Goal: Contribute content: Add original content to the website for others to see

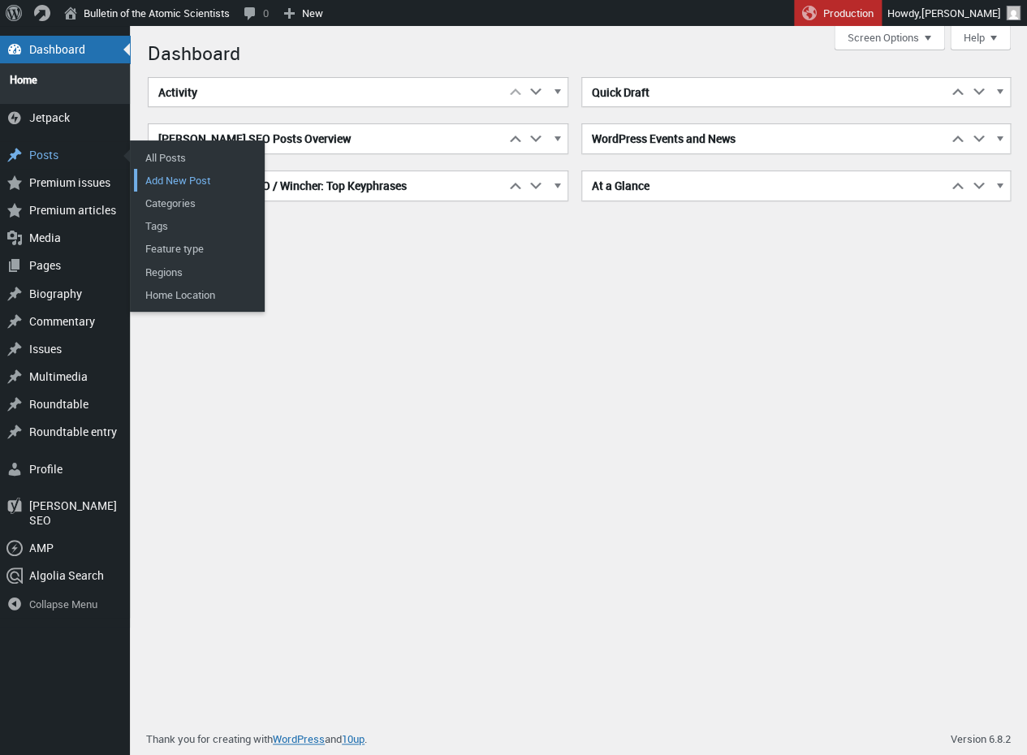
click at [188, 169] on link "Add New Post" at bounding box center [199, 180] width 130 height 23
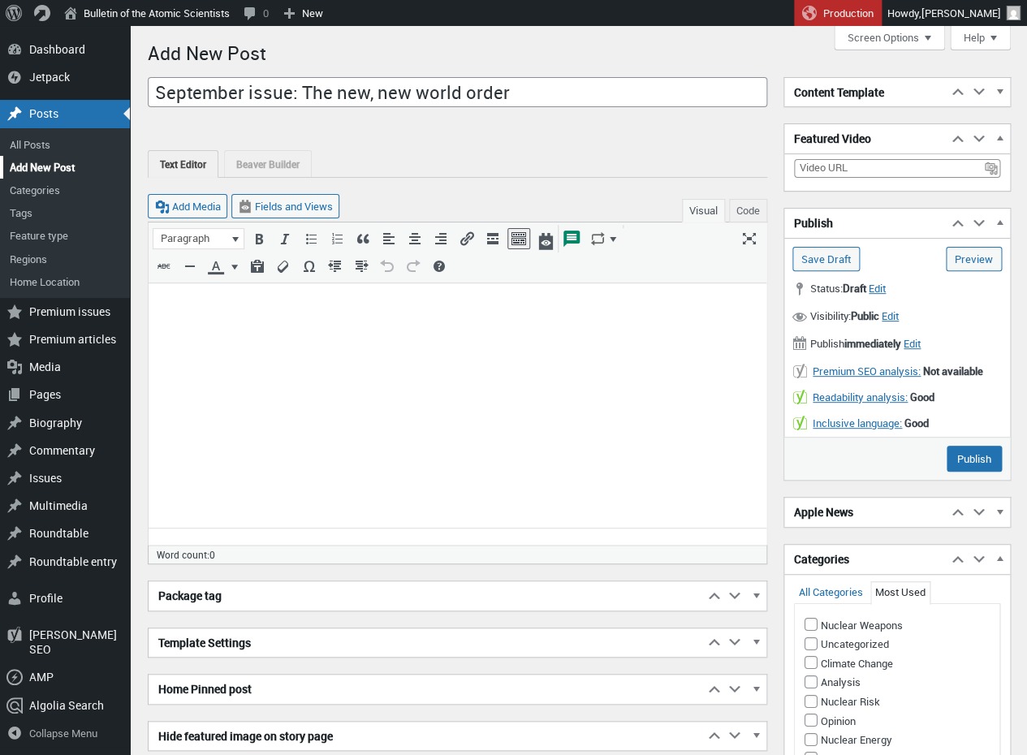
type input "September issue: The new, new world order"
click at [193, 313] on p at bounding box center [457, 303] width 598 height 19
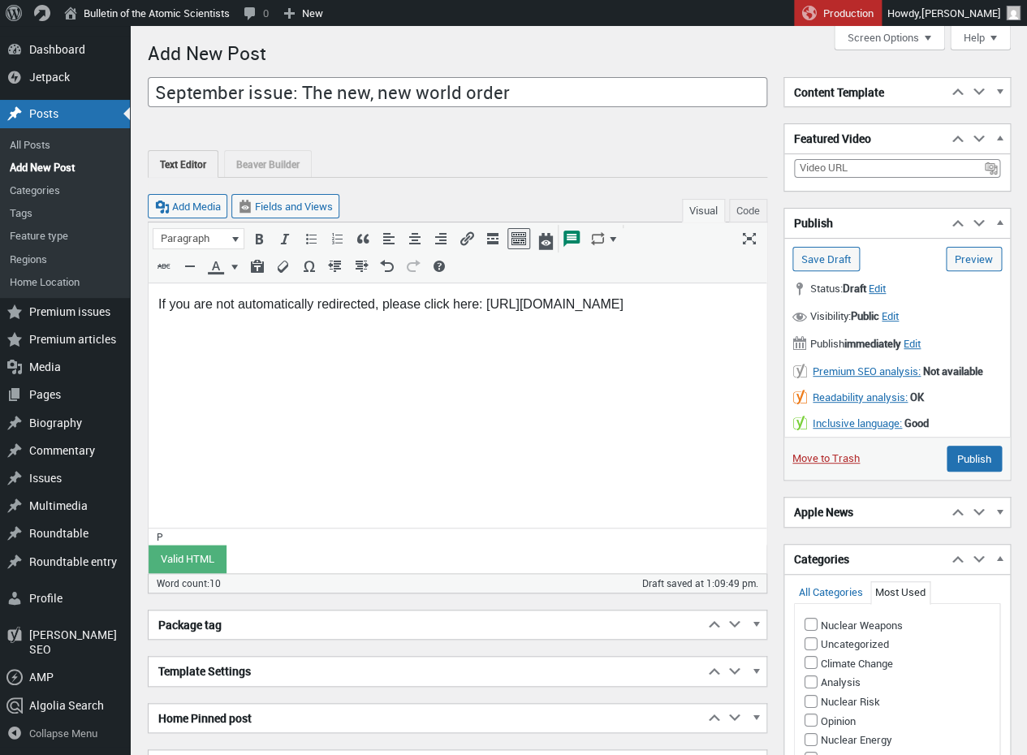
click at [743, 309] on p "If you are not automatically redirected, please click here: https://thebulletin…" at bounding box center [457, 303] width 598 height 19
drag, startPoint x: 735, startPoint y: 304, endPoint x: 485, endPoint y: 304, distance: 250.8
click at [485, 304] on p "If you are not automatically redirected, please click here: https://thebulletin…" at bounding box center [457, 303] width 598 height 19
copy p "[URL][DOMAIN_NAME]"
click at [466, 241] on icon "Insert/edit link (⌘K)" at bounding box center [467, 239] width 16 height 16
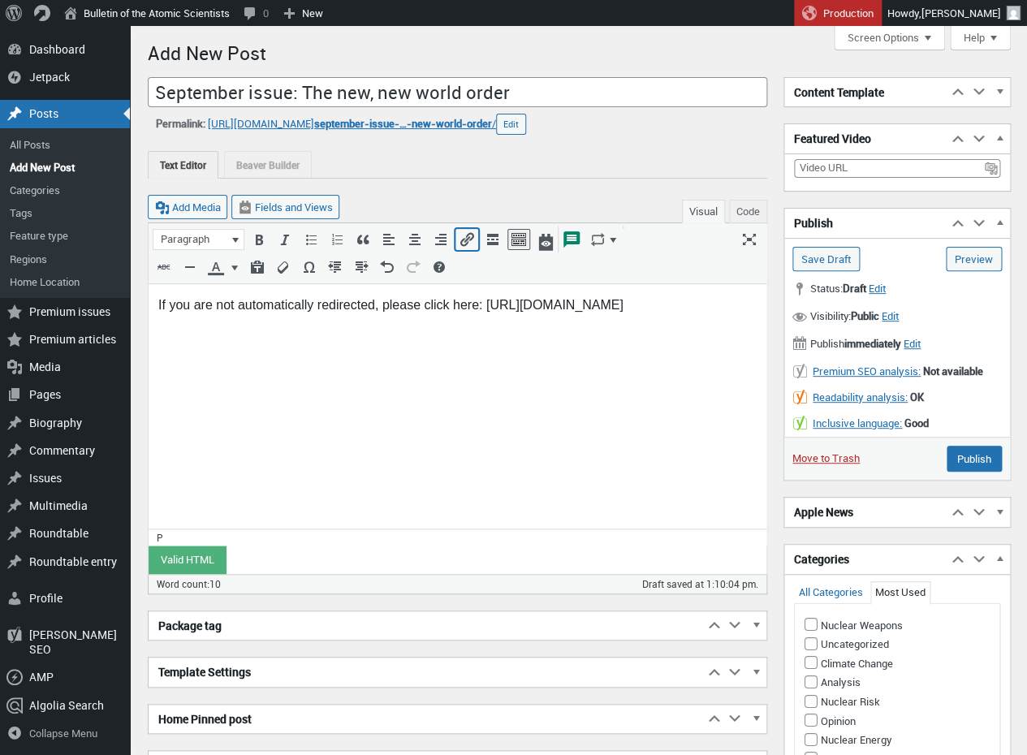
type input "[URL][DOMAIN_NAME]"
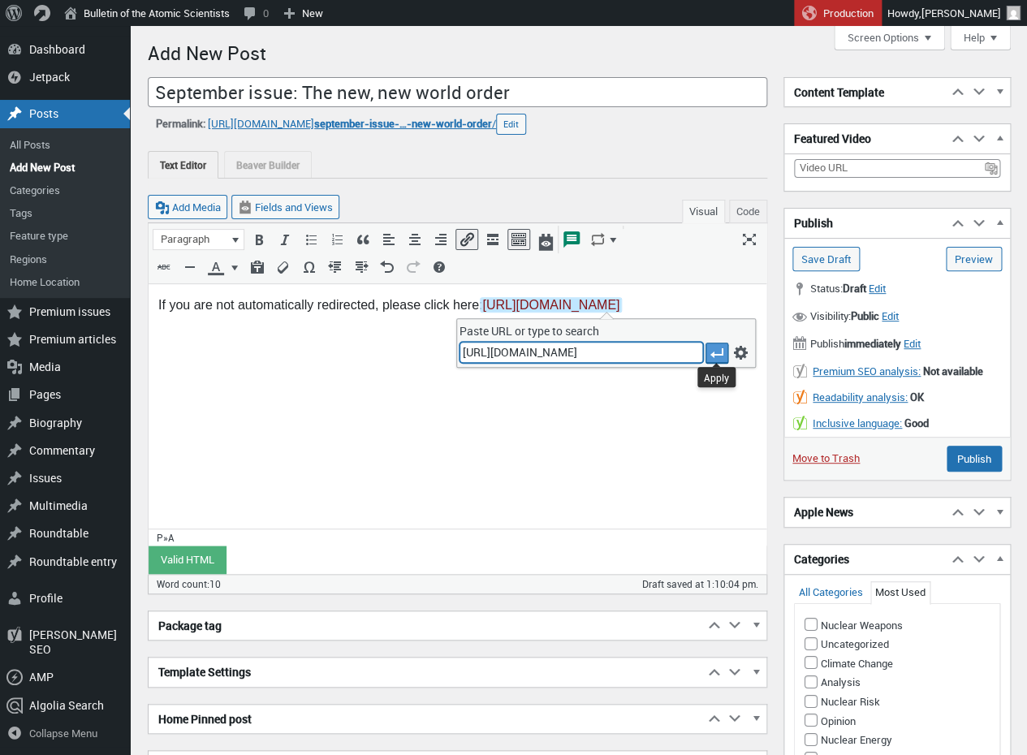
click at [720, 347] on icon "Apply" at bounding box center [717, 353] width 16 height 16
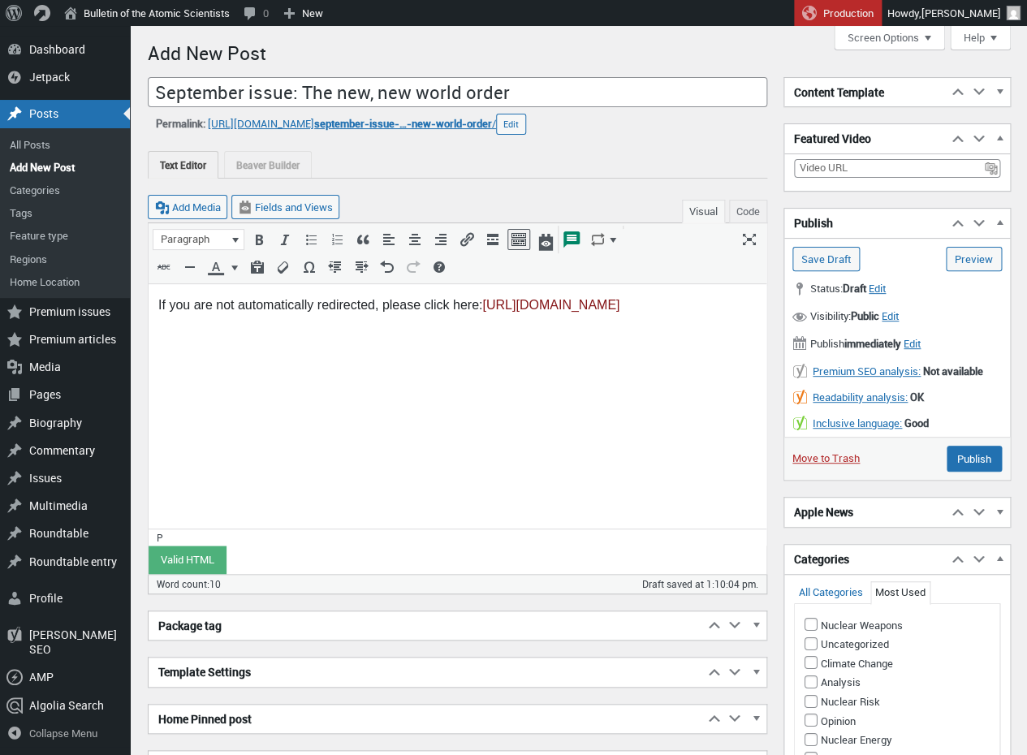
click at [334, 338] on html "If you are not automatically redirected, please click here: https://thebulletin…" at bounding box center [458, 311] width 618 height 54
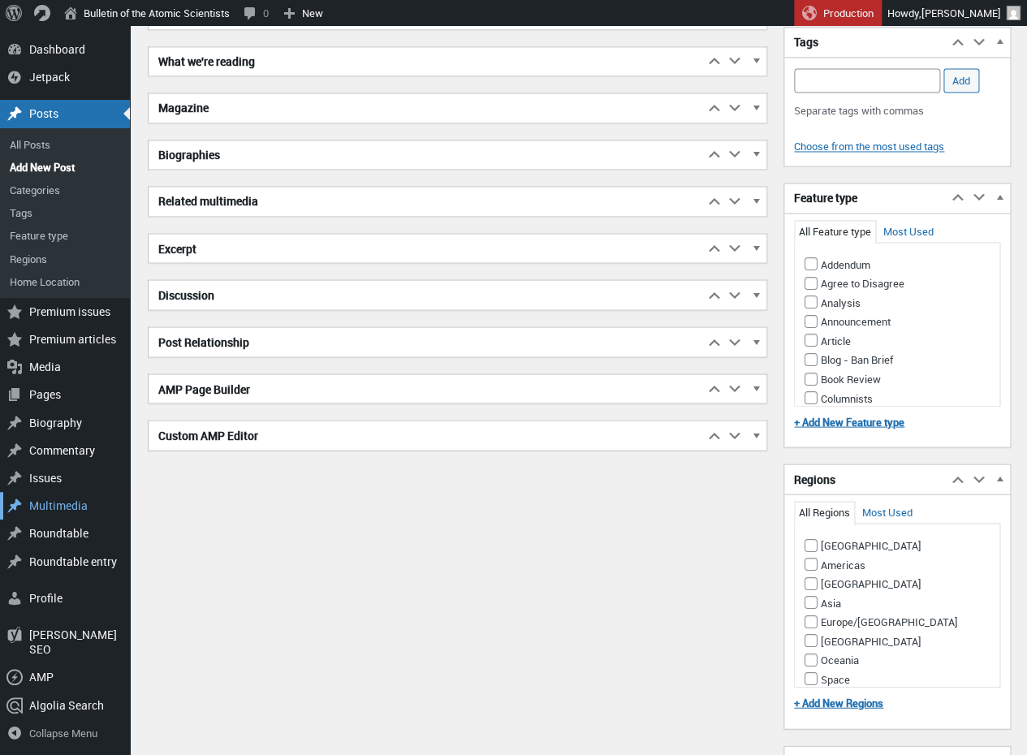
scroll to position [801, 0]
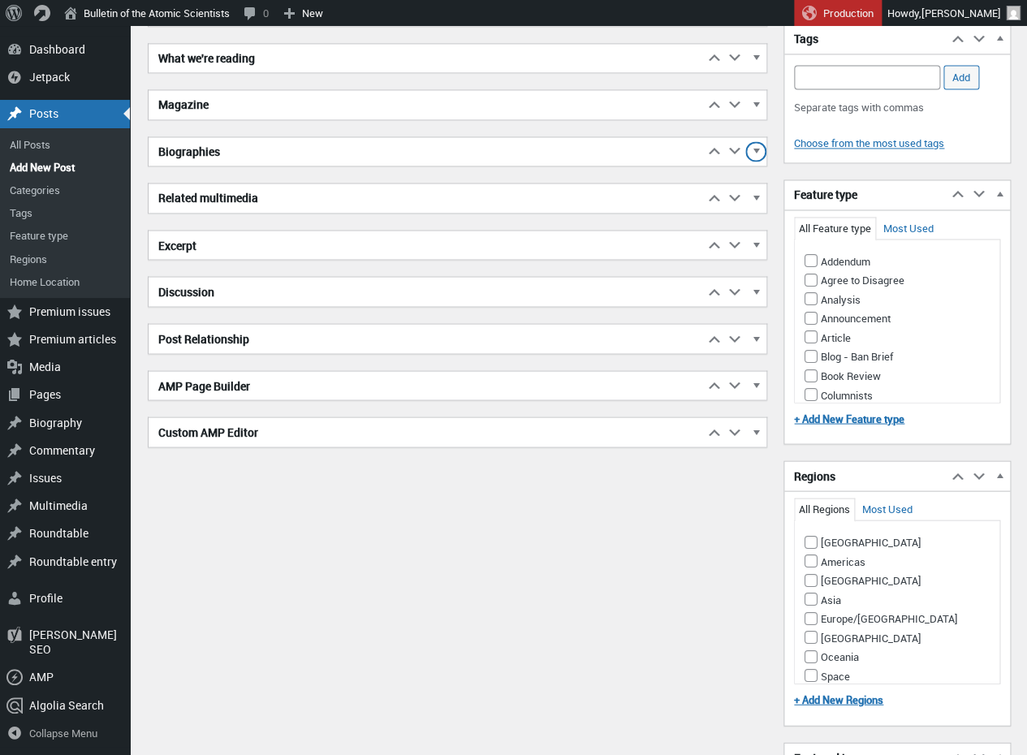
click at [756, 147] on span "button" at bounding box center [756, 154] width 16 height 15
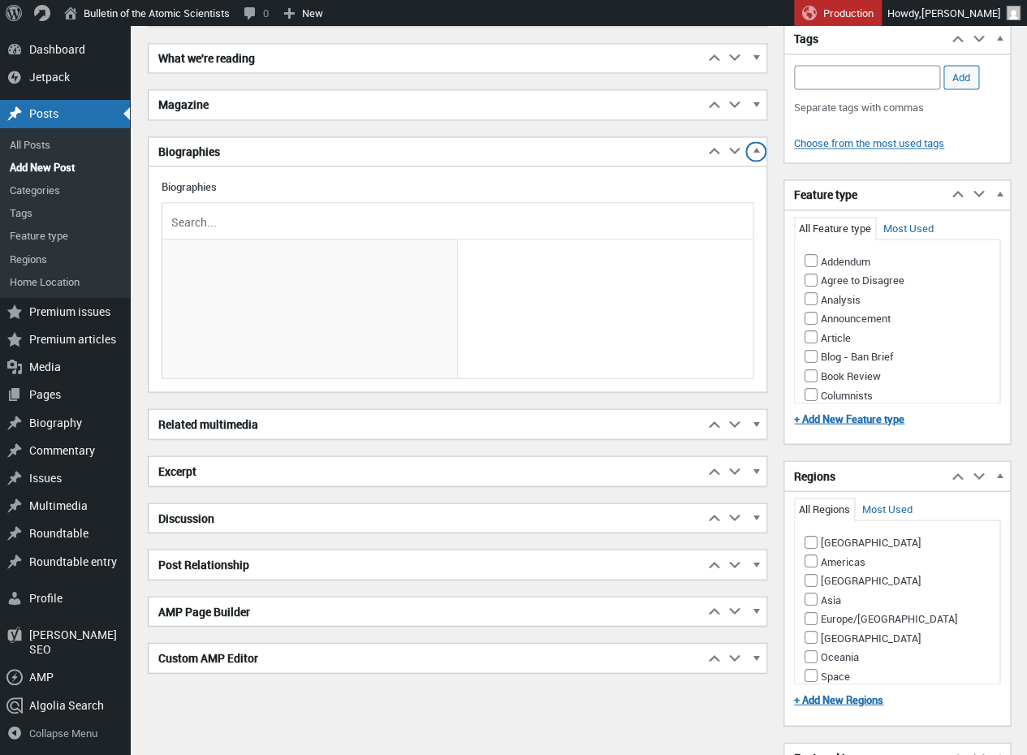
scroll to position [800, 0]
click at [339, 217] on input "text" at bounding box center [457, 221] width 579 height 24
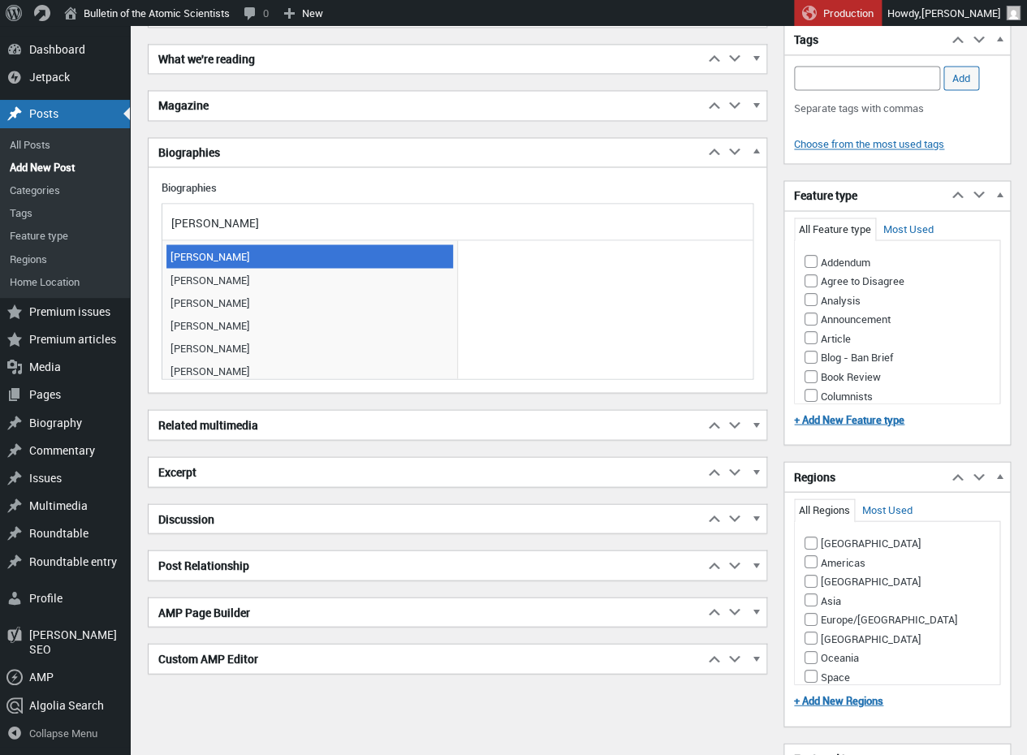
type input "Dan"
click at [274, 252] on span "Dan Drollette Jr" at bounding box center [309, 255] width 287 height 23
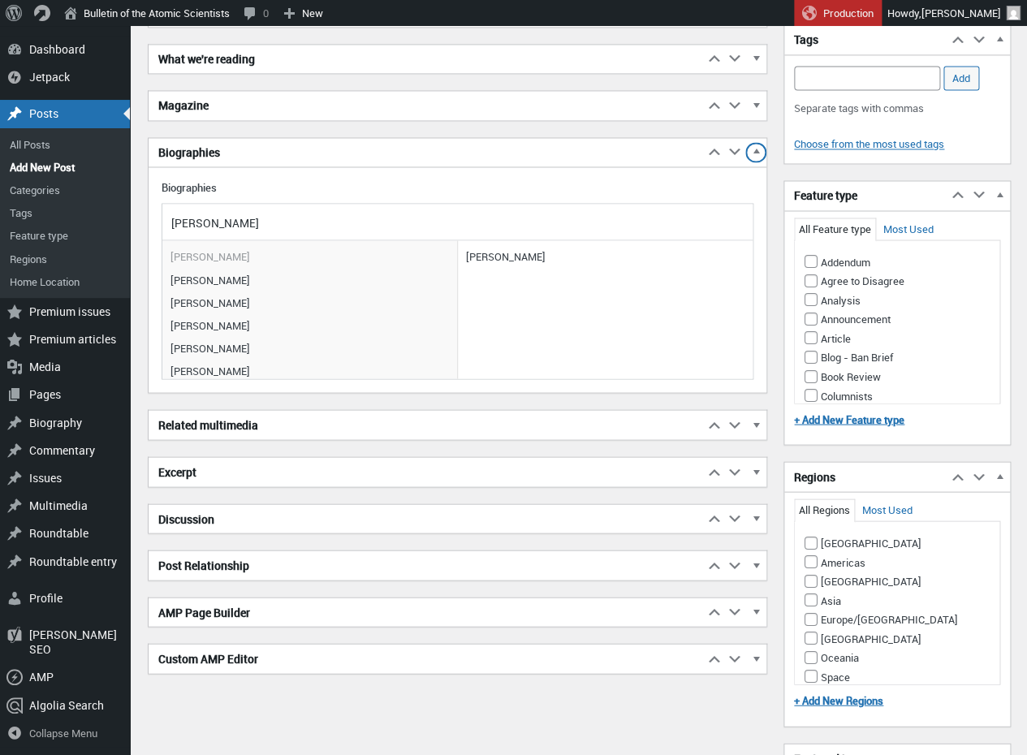
click at [759, 148] on span "button" at bounding box center [756, 155] width 16 height 15
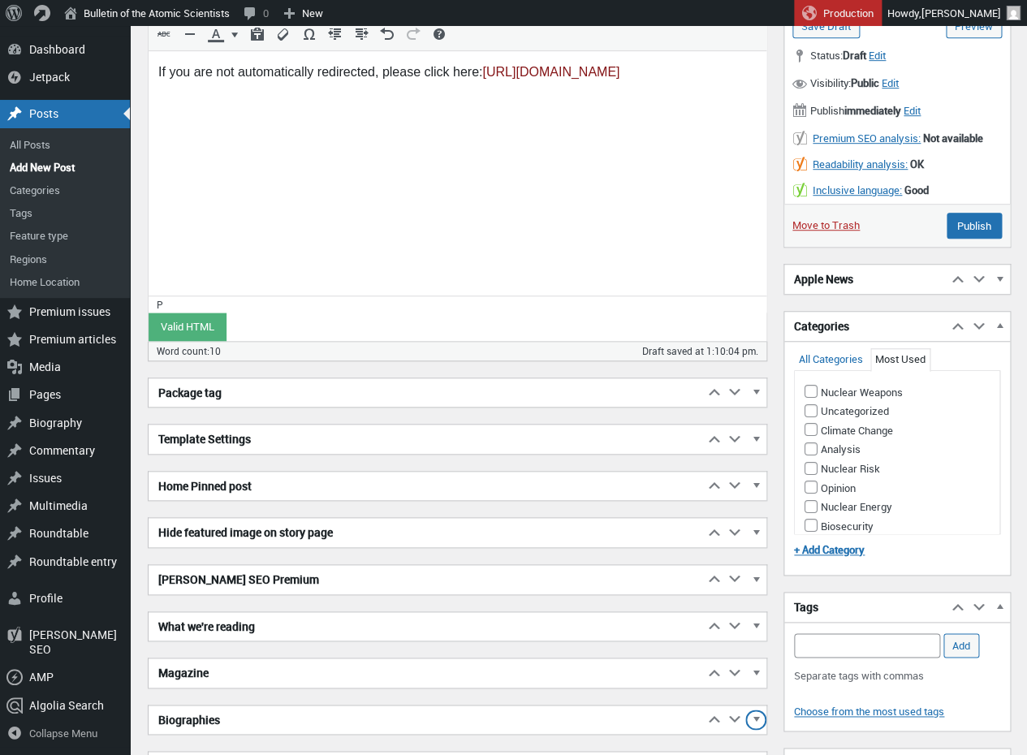
scroll to position [235, 0]
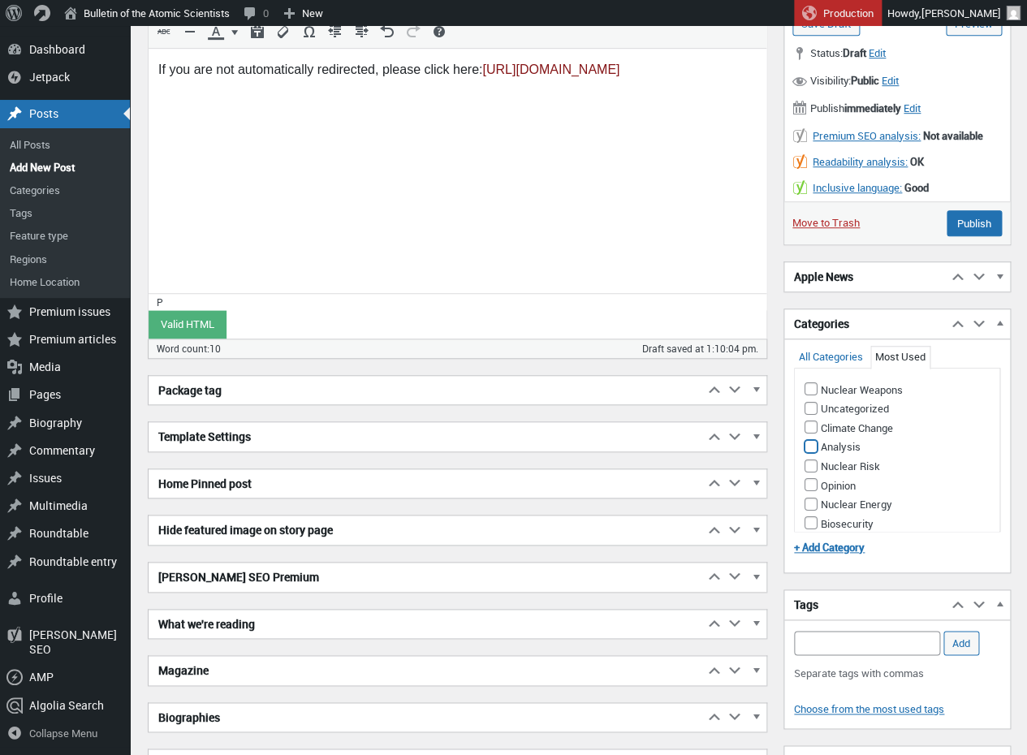
click at [810, 441] on input "Analysis" at bounding box center [810, 446] width 13 height 13
checkbox input "true"
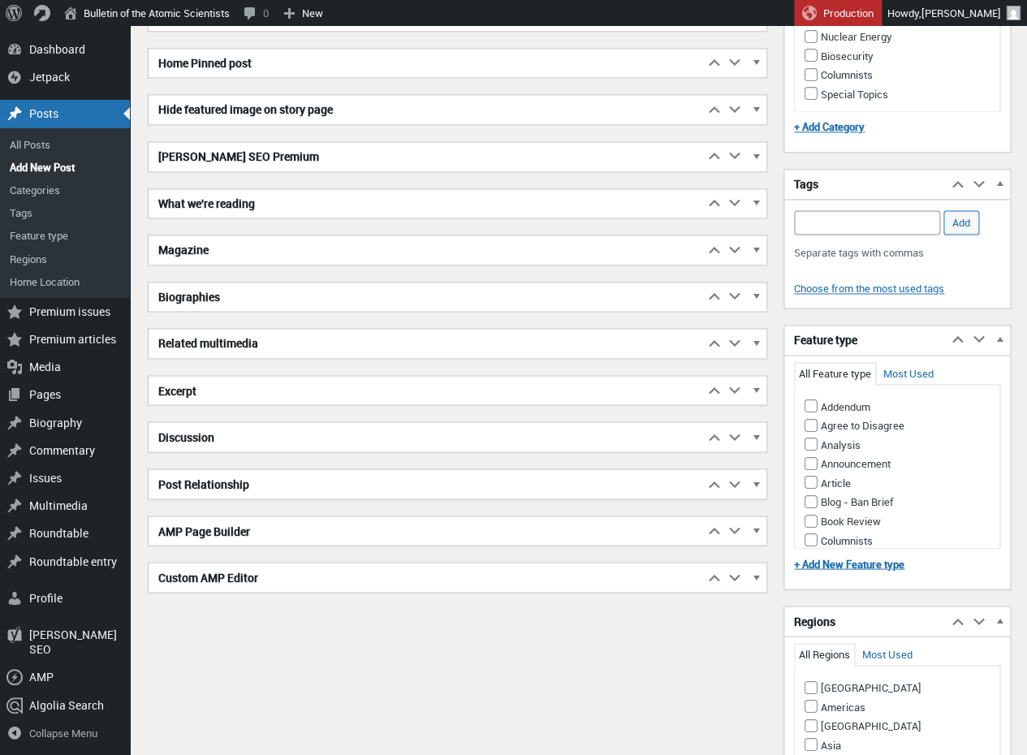
scroll to position [658, 0]
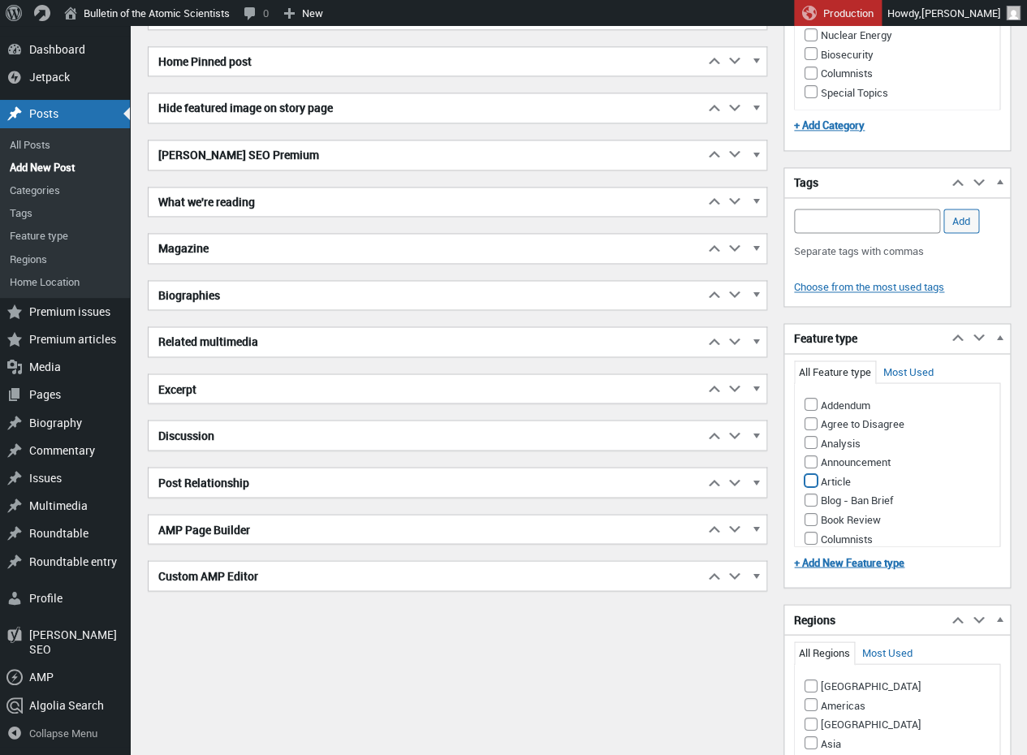
click at [813, 477] on input "Article" at bounding box center [810, 479] width 13 height 13
checkbox input "true"
click at [884, 590] on div "Content Template Move up Move Content Template box up Move down Move Content Te…" at bounding box center [896, 589] width 227 height 2339
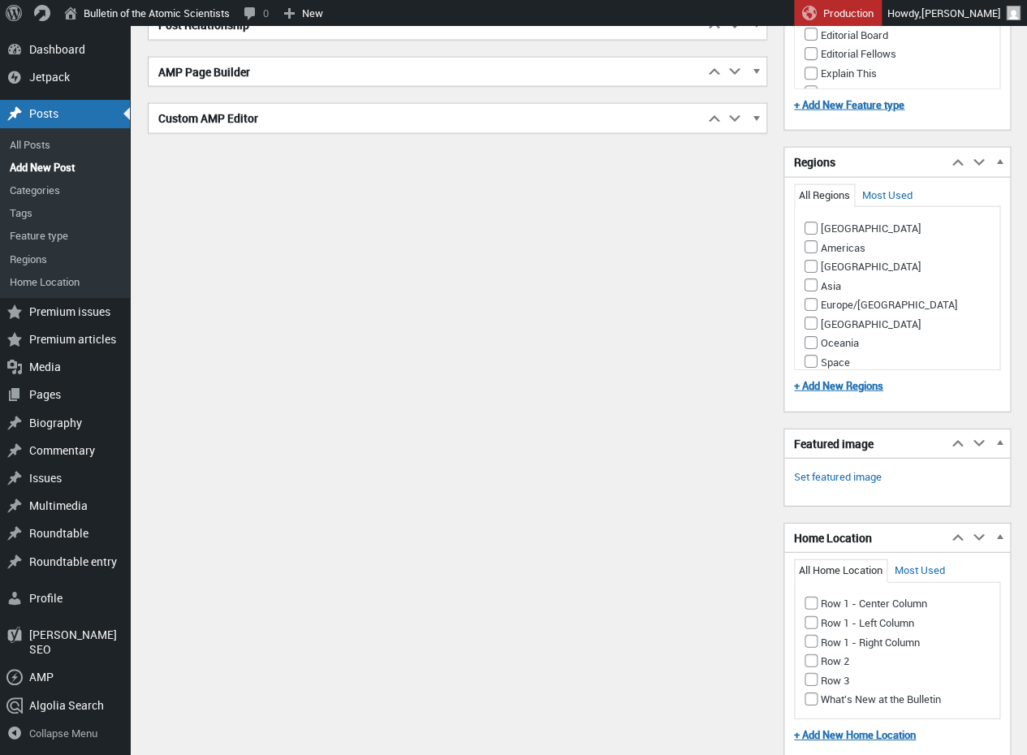
scroll to position [1116, 0]
click at [813, 220] on input "Africa" at bounding box center [810, 226] width 13 height 13
checkbox input "true"
click at [812, 239] on input "Americas" at bounding box center [810, 245] width 13 height 13
checkbox input "true"
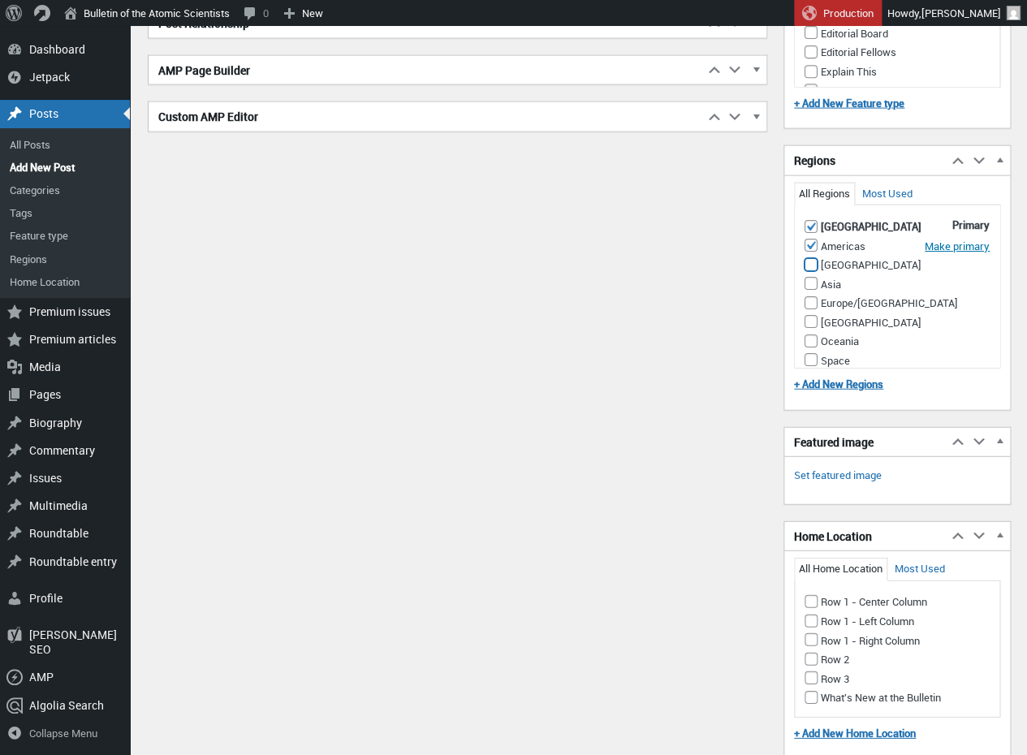
click at [813, 264] on input "Antarctica" at bounding box center [810, 264] width 13 height 13
checkbox input "true"
click at [810, 280] on input "Asia" at bounding box center [810, 283] width 13 height 13
checkbox input "true"
click at [816, 299] on input "Europe/Russia" at bounding box center [810, 302] width 13 height 13
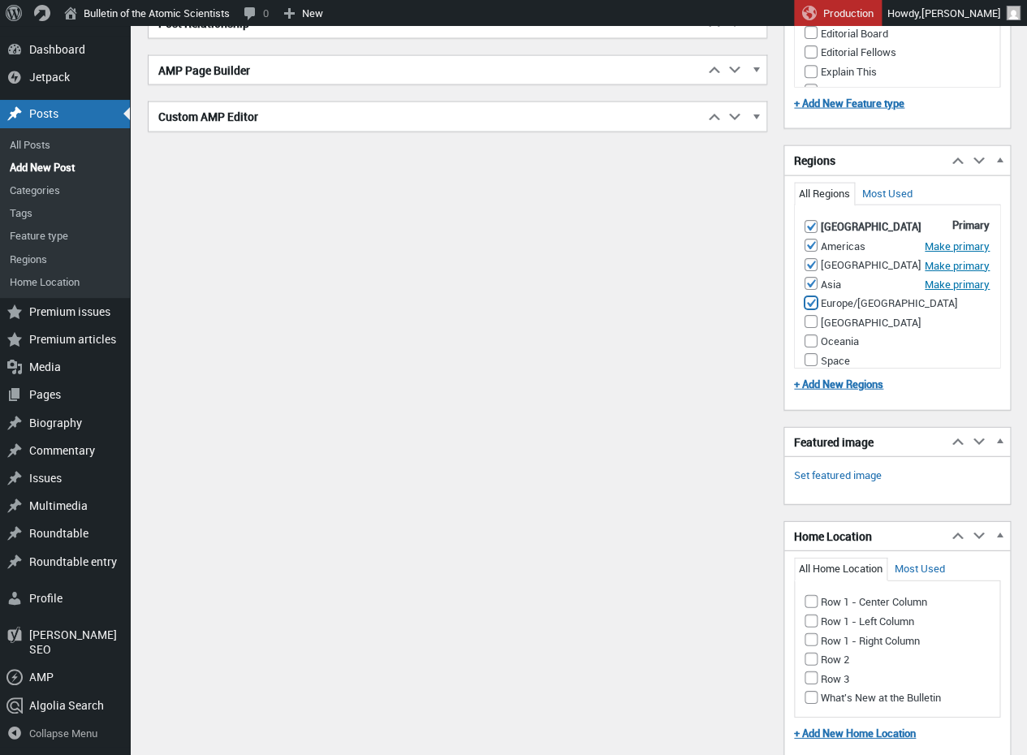
checkbox input "true"
click at [809, 333] on input "Middle East" at bounding box center [810, 339] width 13 height 13
checkbox input "true"
click at [813, 352] on input "Oceania" at bounding box center [810, 358] width 13 height 13
checkbox input "true"
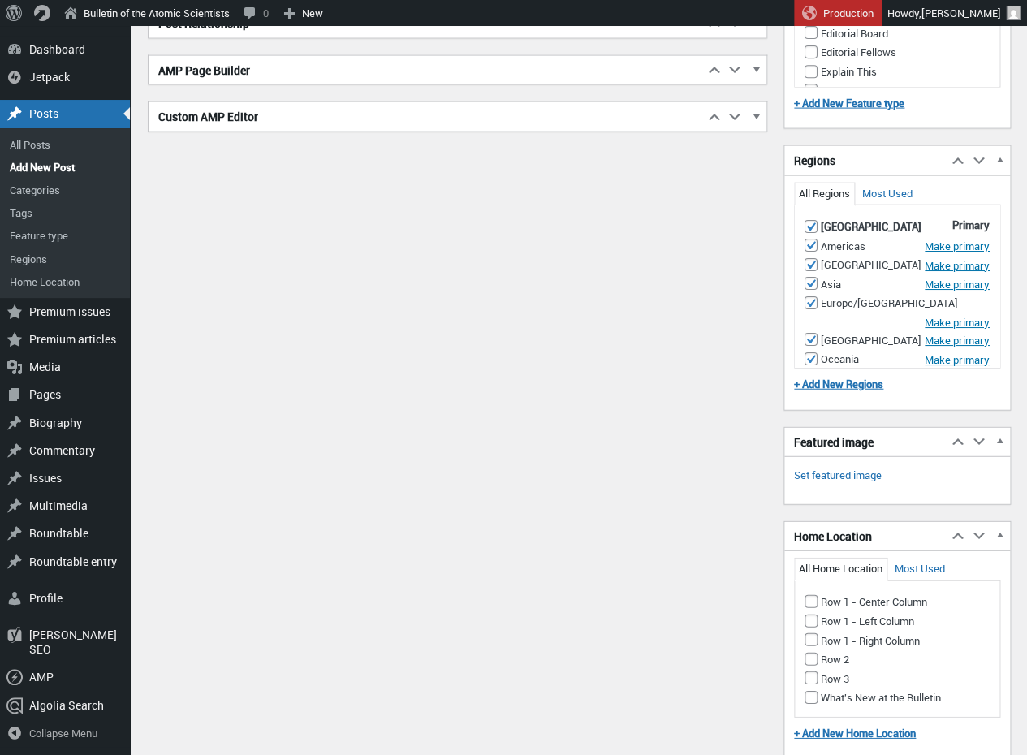
drag, startPoint x: 813, startPoint y: 350, endPoint x: 860, endPoint y: 329, distance: 51.6
click at [817, 368] on li "Space" at bounding box center [897, 377] width 186 height 19
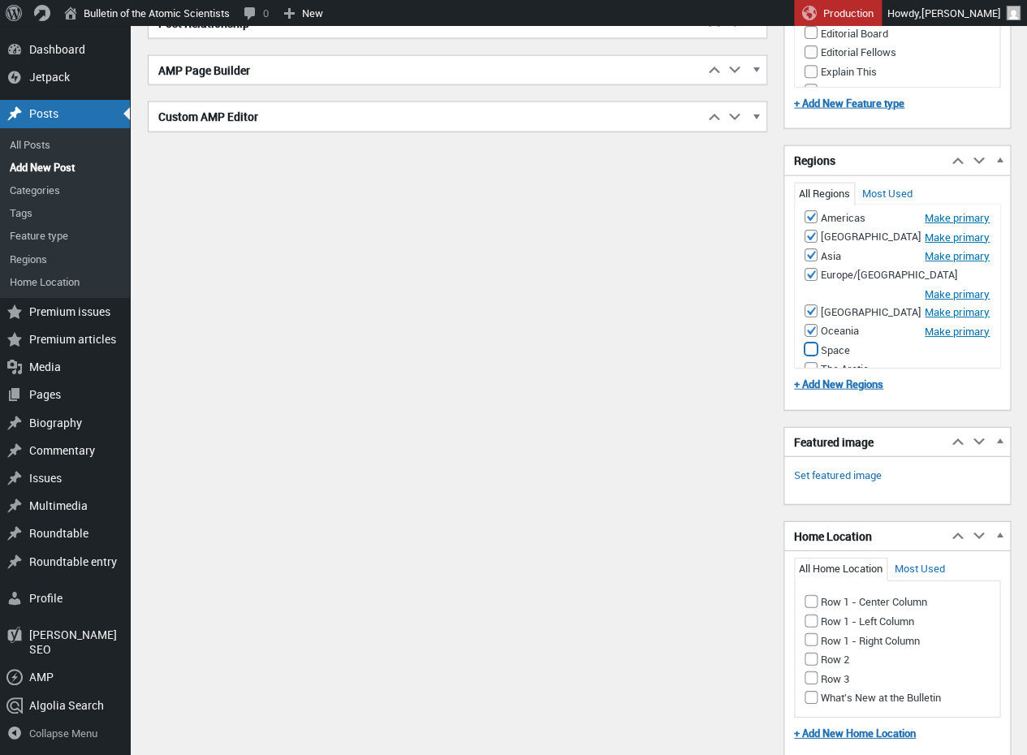
click at [811, 343] on input "Space" at bounding box center [810, 349] width 13 height 13
checkbox input "true"
click at [815, 362] on input "The Arctic" at bounding box center [810, 368] width 13 height 13
checkbox input "true"
click at [812, 596] on input "Row 1 - Center Column" at bounding box center [810, 601] width 13 height 13
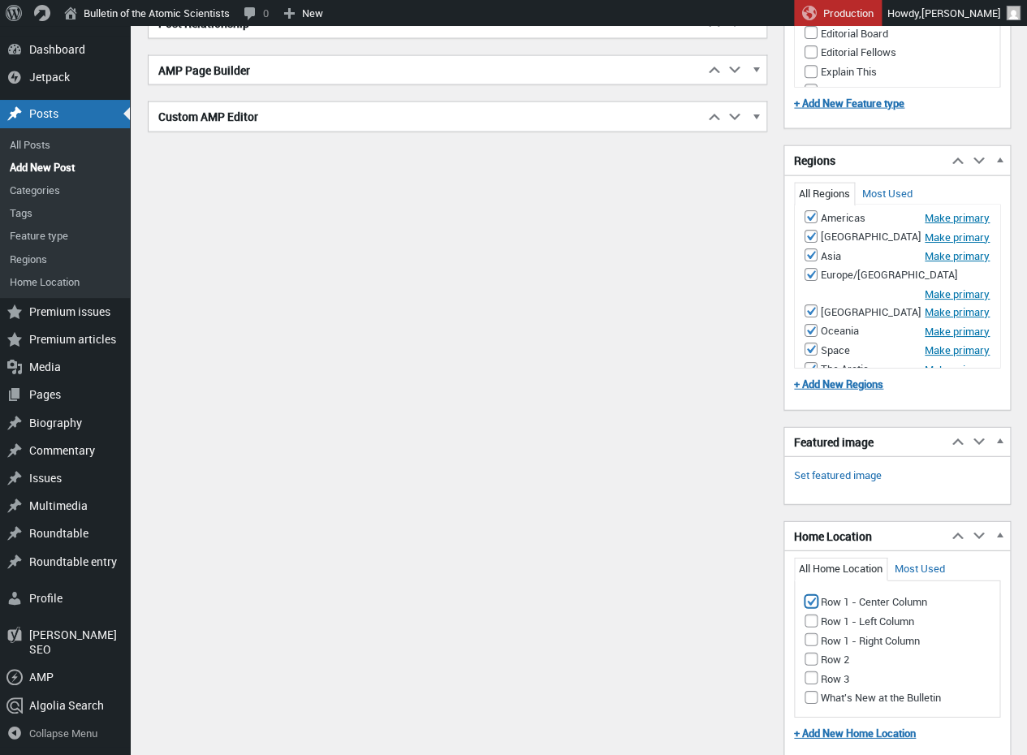
checkbox input "true"
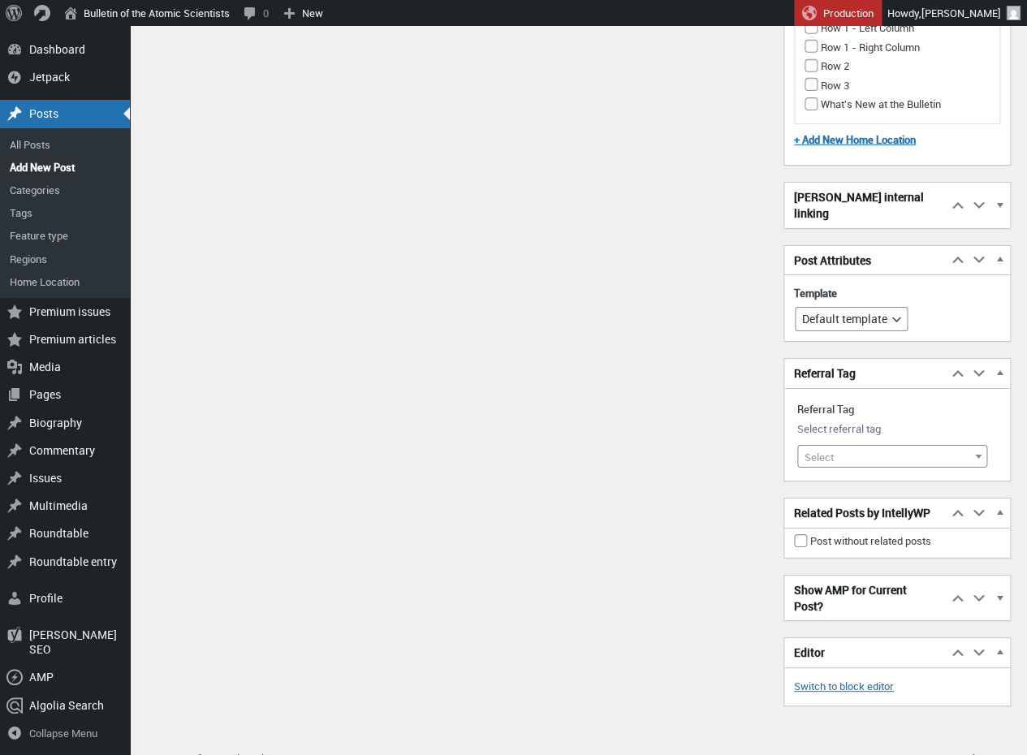
scroll to position [1722, 0]
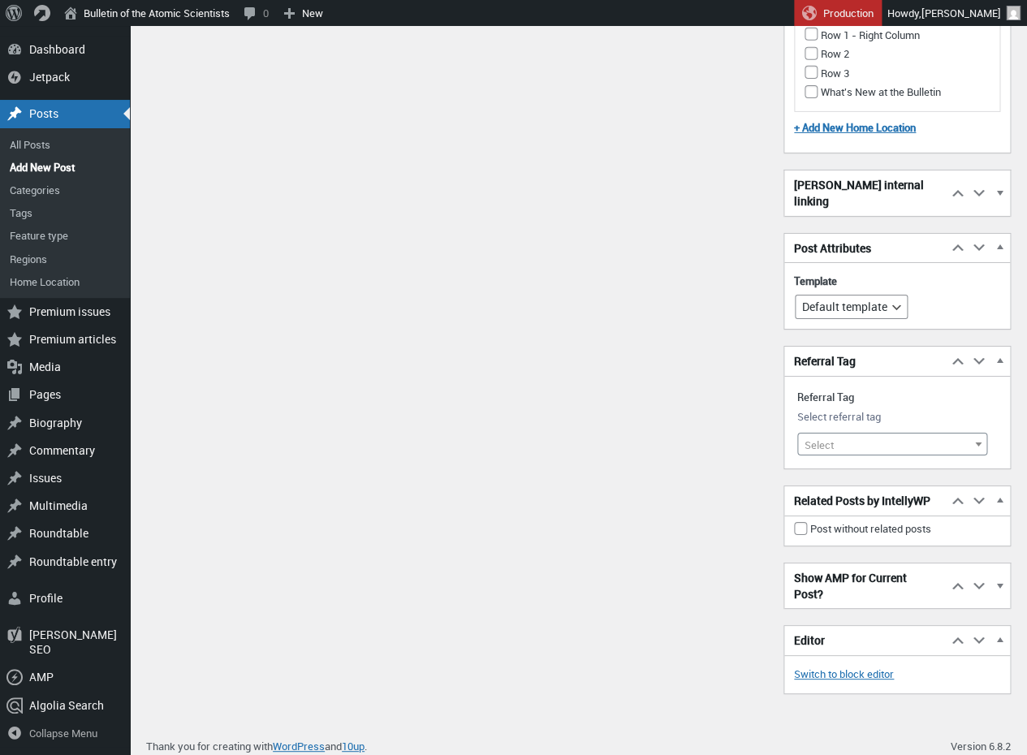
click at [981, 434] on span at bounding box center [978, 444] width 16 height 21
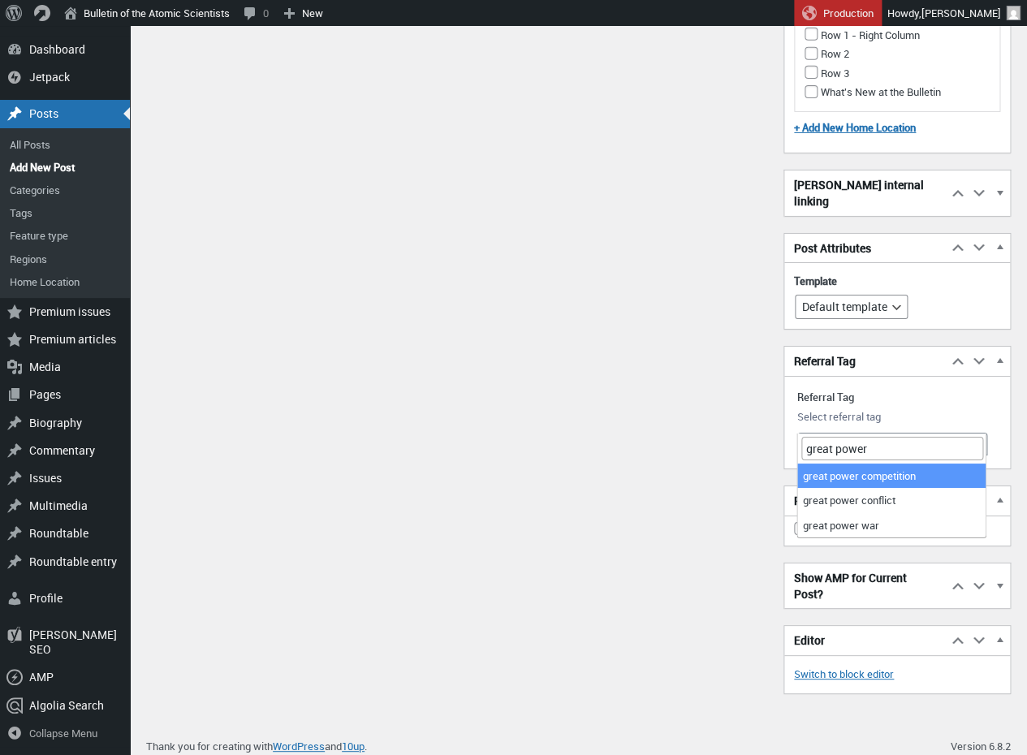
type input "great power"
select select "21689"
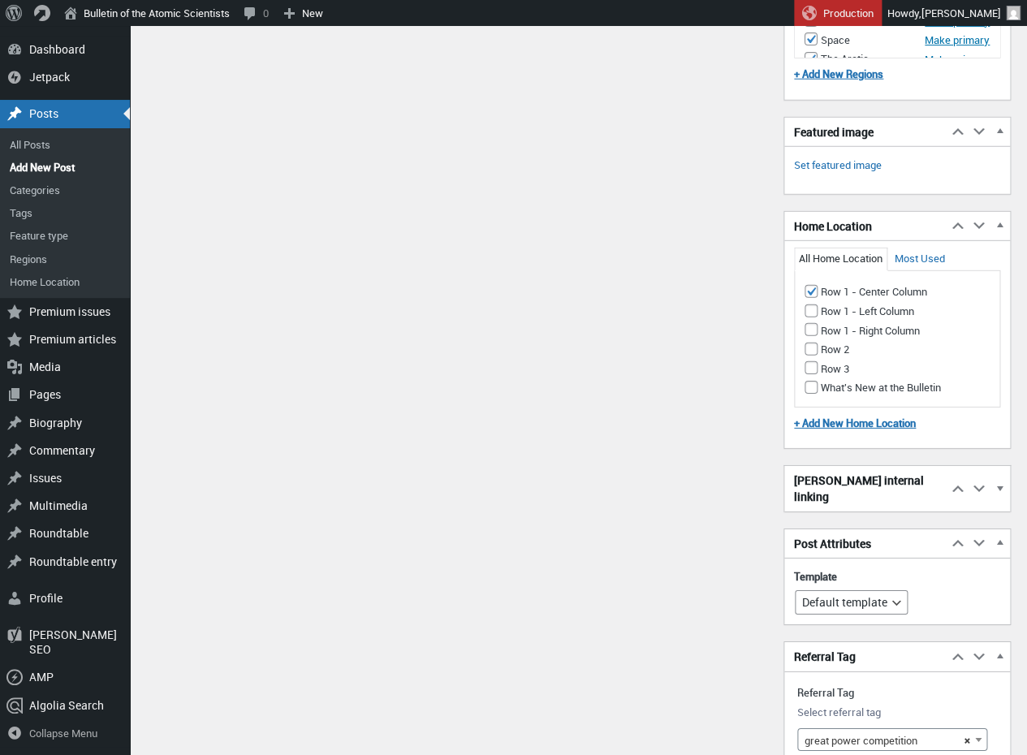
scroll to position [1424, 0]
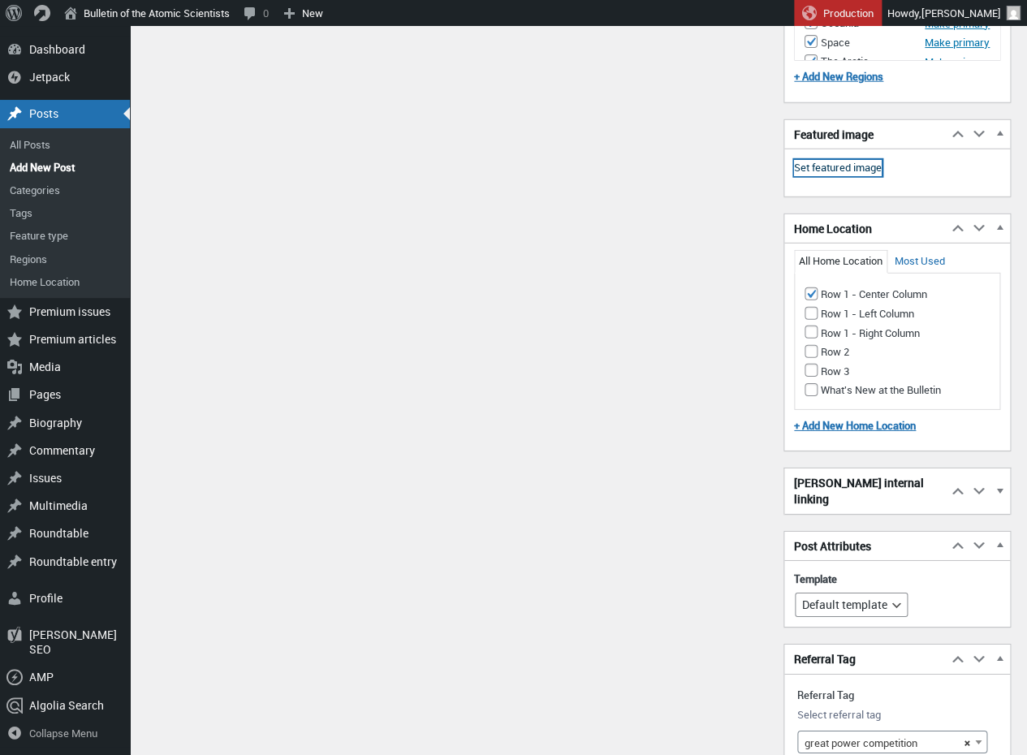
click at [847, 162] on link "Set featured image" at bounding box center [838, 168] width 88 height 16
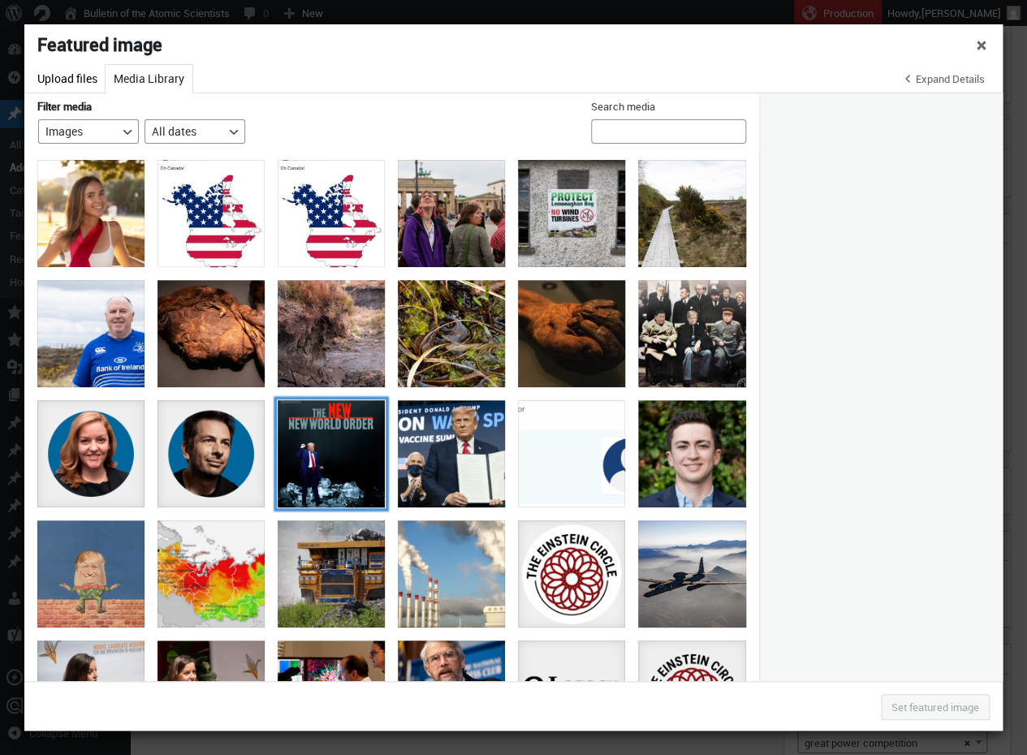
click at [333, 453] on div "bulletin-september2025-cover-FINAL" at bounding box center [331, 453] width 107 height 107
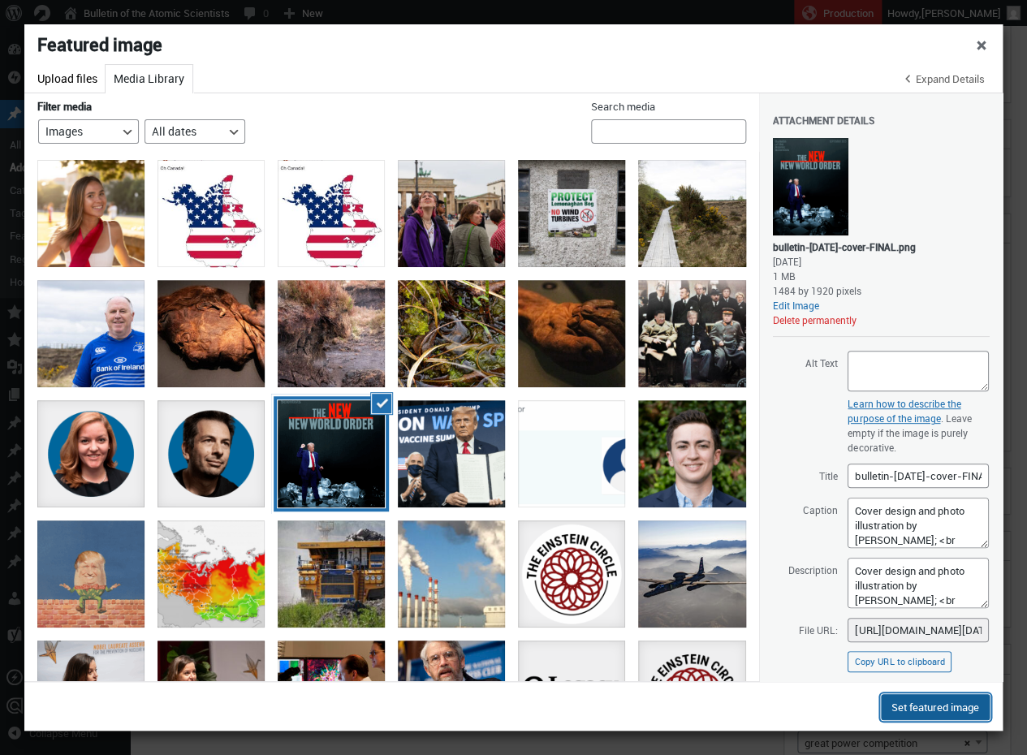
click at [902, 710] on button "Set featured image" at bounding box center [935, 707] width 109 height 26
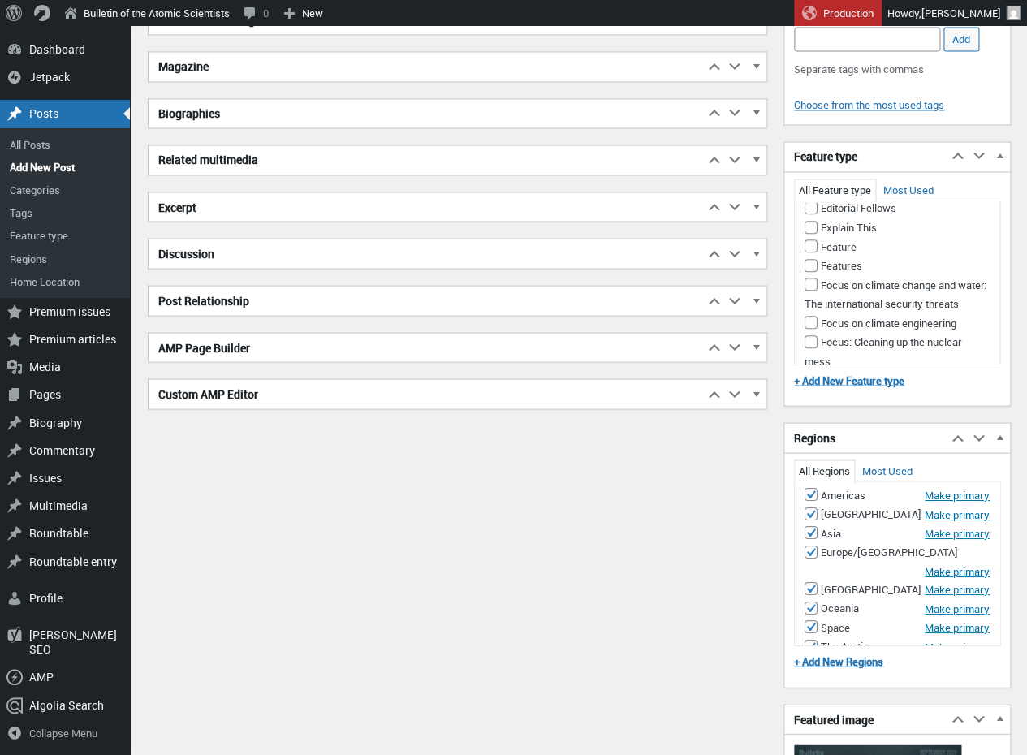
scroll to position [0, 0]
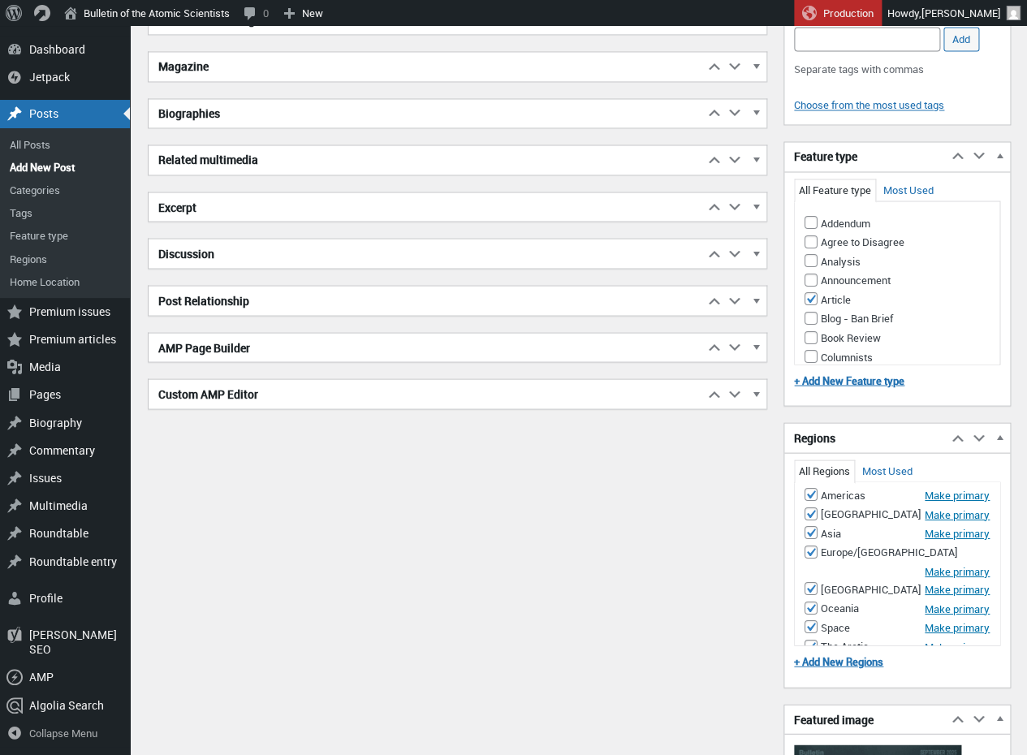
click at [1017, 253] on div "Customizing This Display Title and Post Editor Inserting Media Publish Settings…" at bounding box center [586, 542] width 881 height 2711
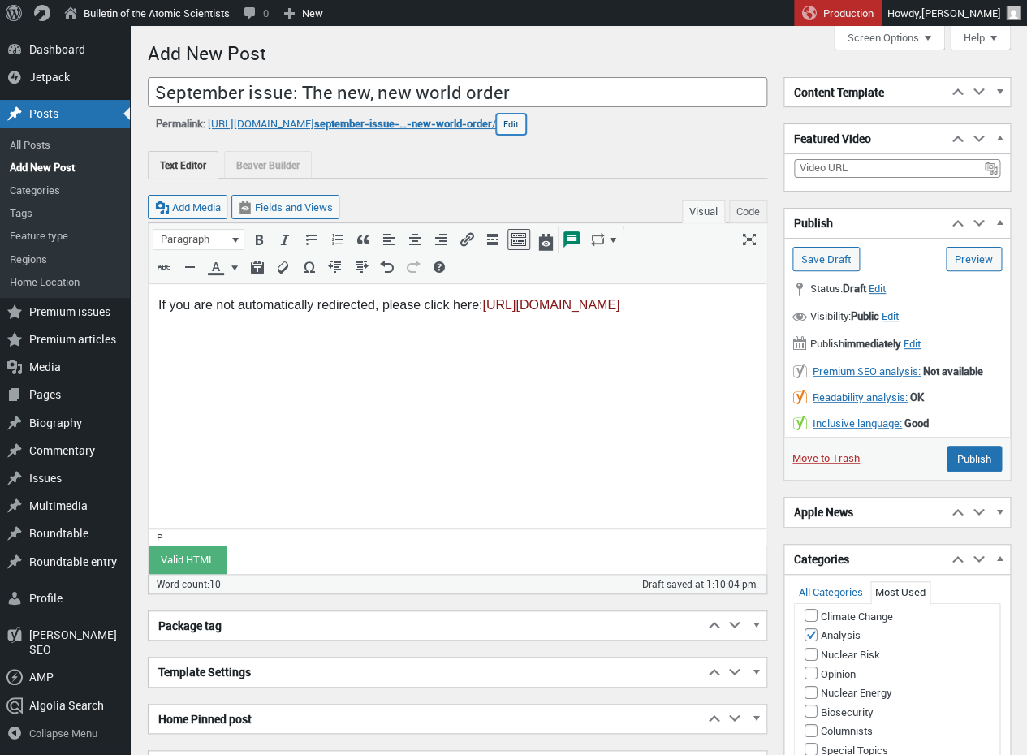
click at [526, 124] on button "Edit" at bounding box center [511, 124] width 30 height 21
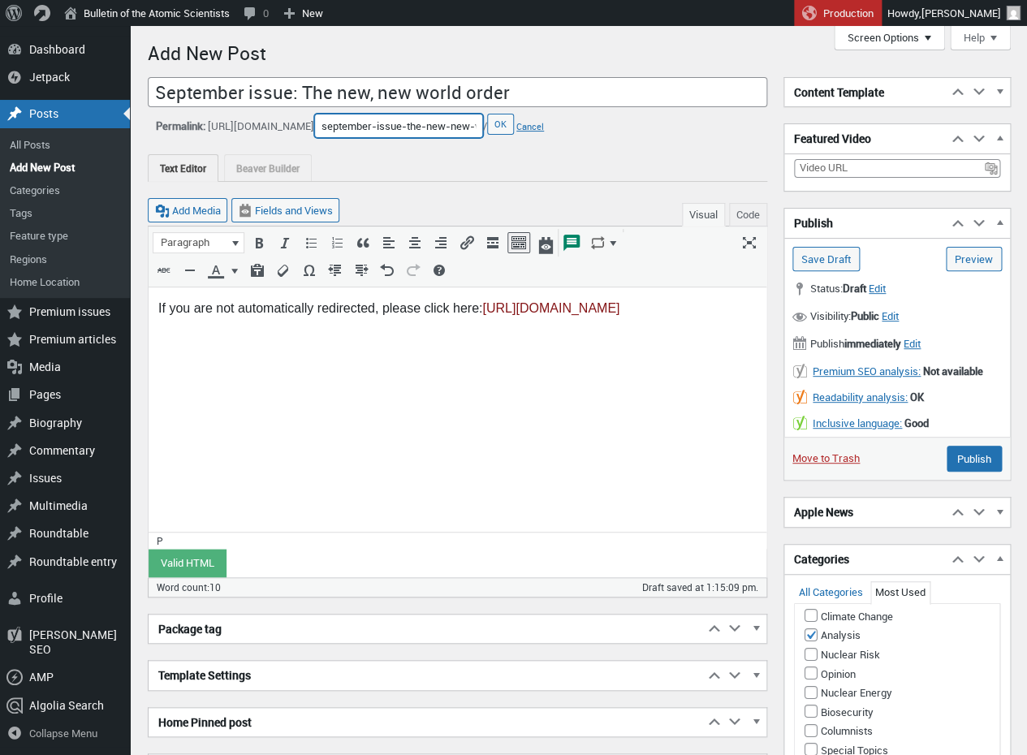
click at [483, 127] on input "september-issue-the-new-new-world-order" at bounding box center [398, 126] width 169 height 24
drag, startPoint x: 377, startPoint y: 127, endPoint x: 638, endPoint y: 142, distance: 261.8
click at [483, 138] on input "september-issue-the-new-new-world-order" at bounding box center [398, 126] width 169 height 24
click at [921, 340] on span "Edit" at bounding box center [912, 343] width 17 height 15
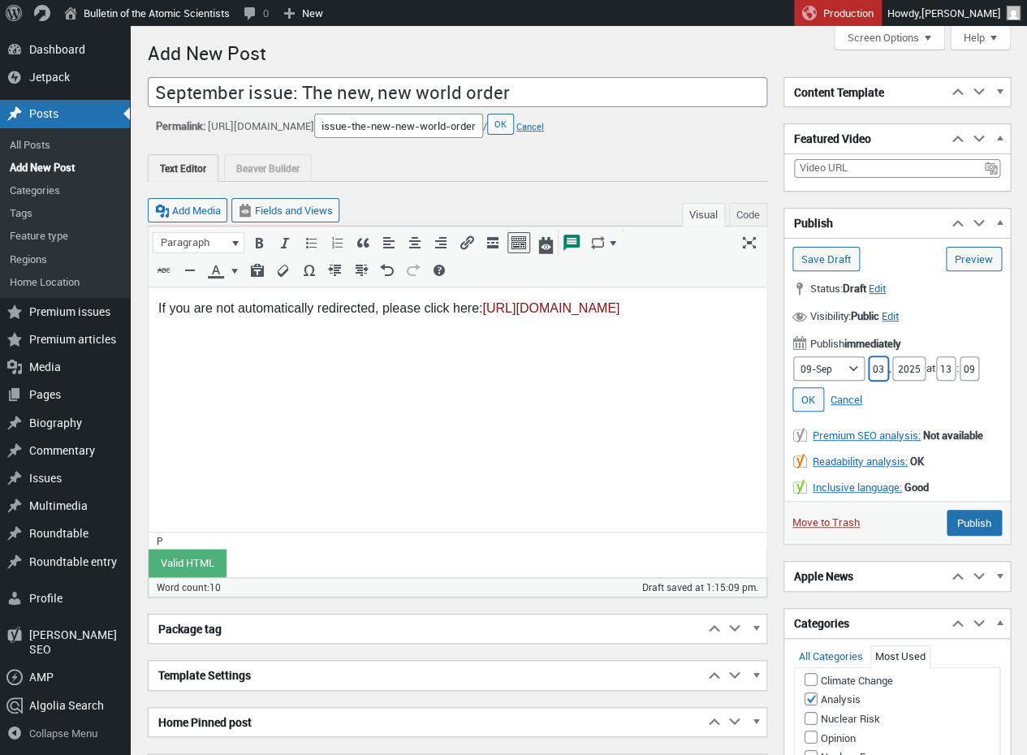
click at [876, 369] on input "03" at bounding box center [878, 368] width 19 height 24
type input "04"
drag, startPoint x: 952, startPoint y: 373, endPoint x: 1001, endPoint y: 385, distance: 50.2
click at [953, 373] on input "13" at bounding box center [945, 368] width 19 height 24
type input "1"
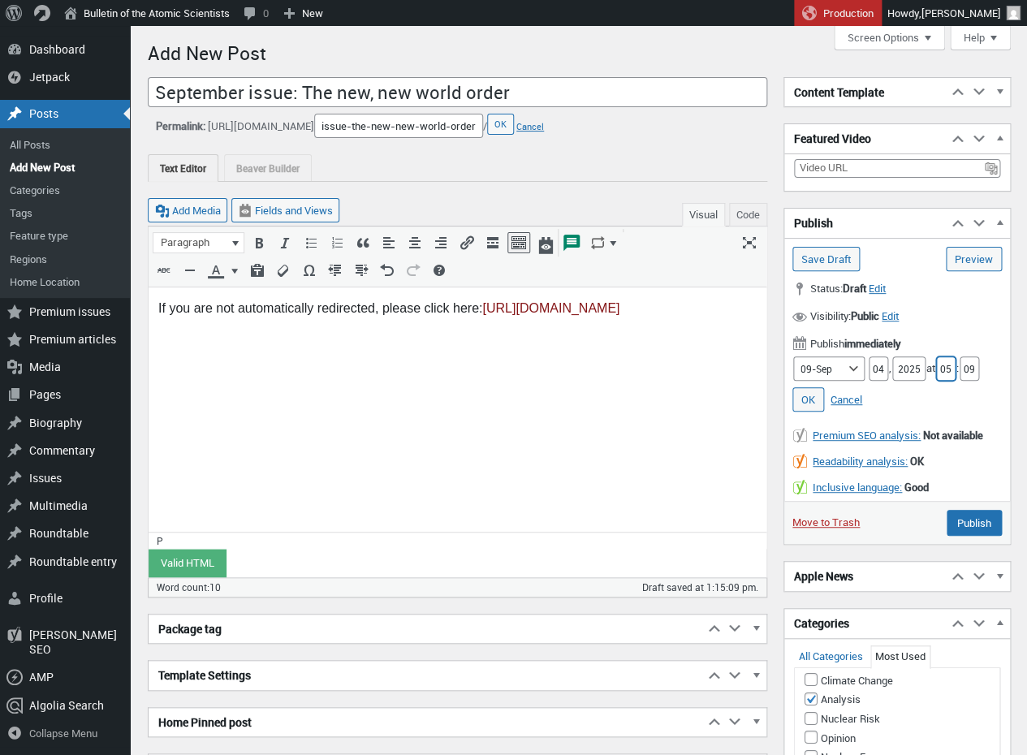
type input "05"
click at [977, 365] on input "09" at bounding box center [969, 368] width 19 height 24
type input "0"
type input "15"
click at [813, 402] on link "OK" at bounding box center [808, 399] width 32 height 24
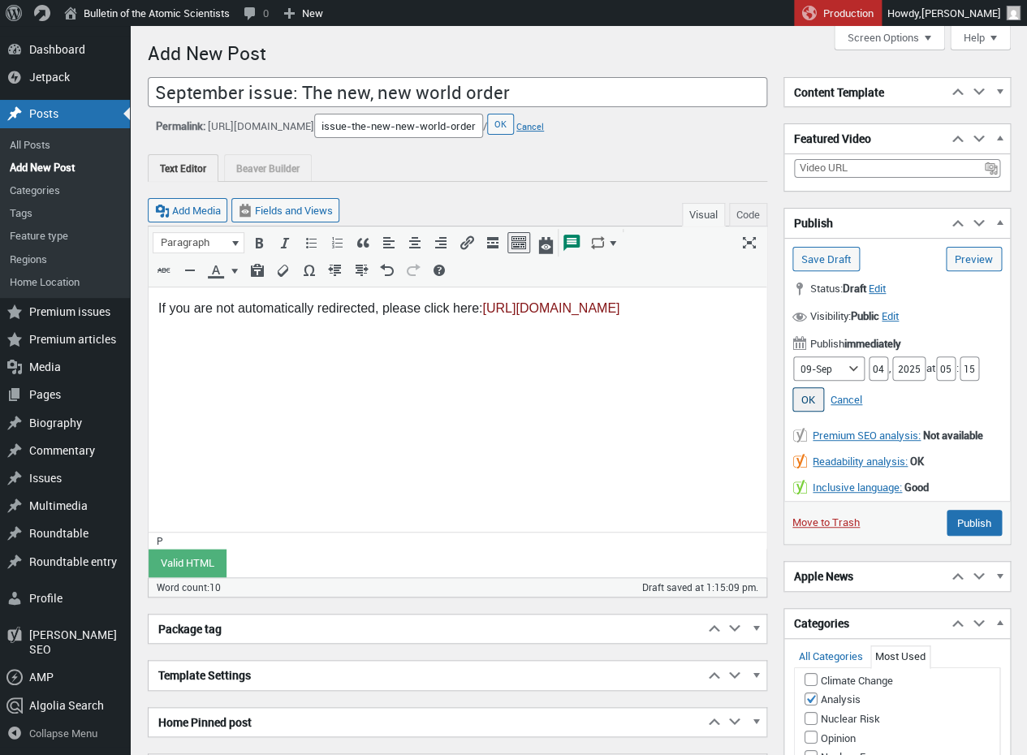
type input "Schedule"
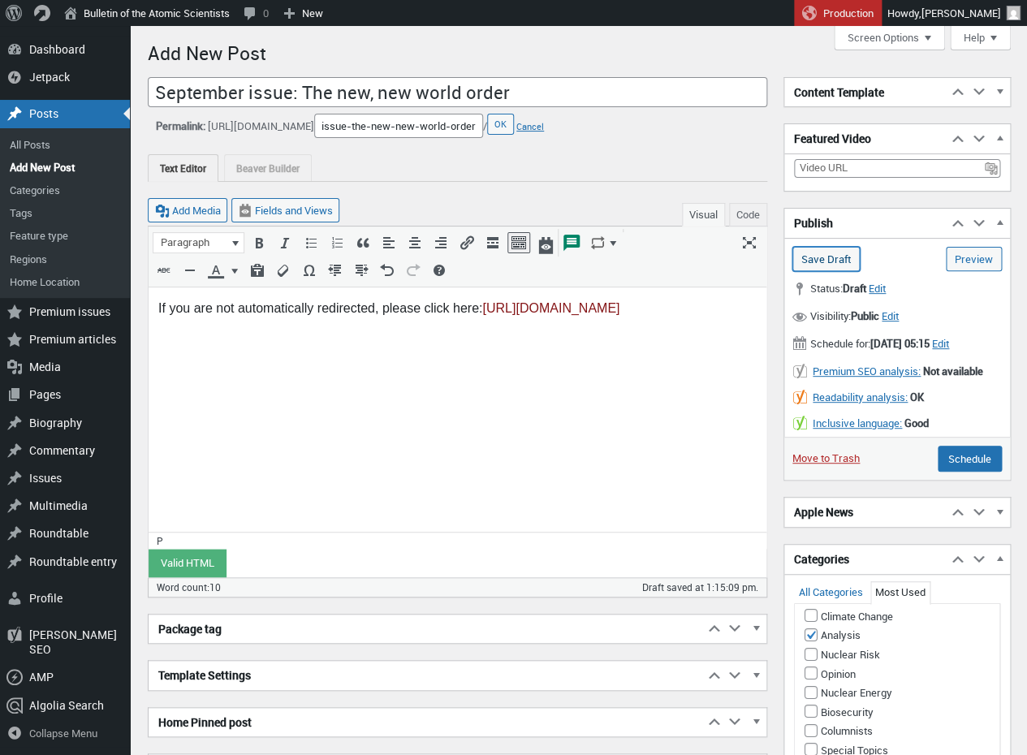
click at [831, 263] on input "Save Draft" at bounding box center [825, 259] width 67 height 24
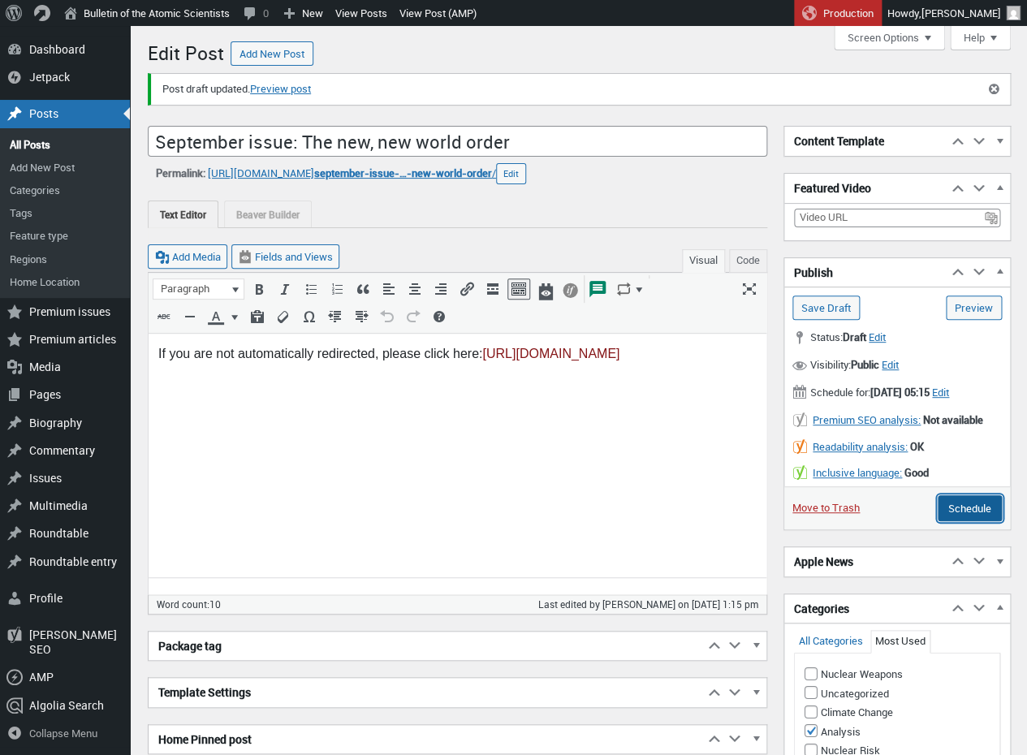
click at [970, 512] on input "Schedule" at bounding box center [970, 508] width 64 height 26
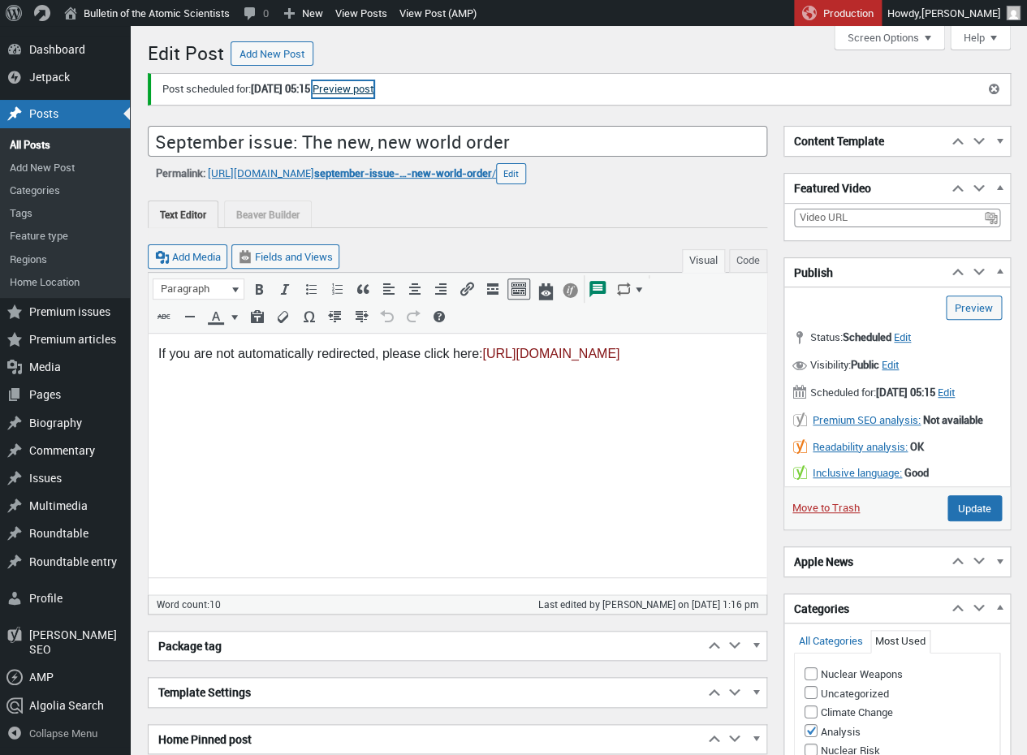
click at [373, 89] on link "Preview post" at bounding box center [343, 89] width 61 height 16
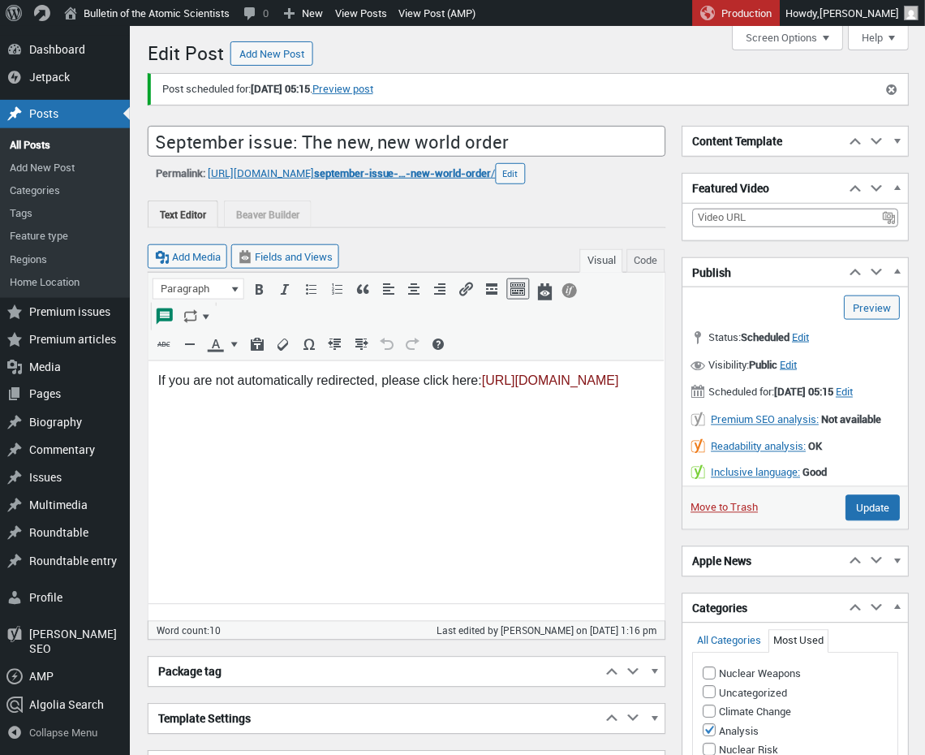
scroll to position [11, 0]
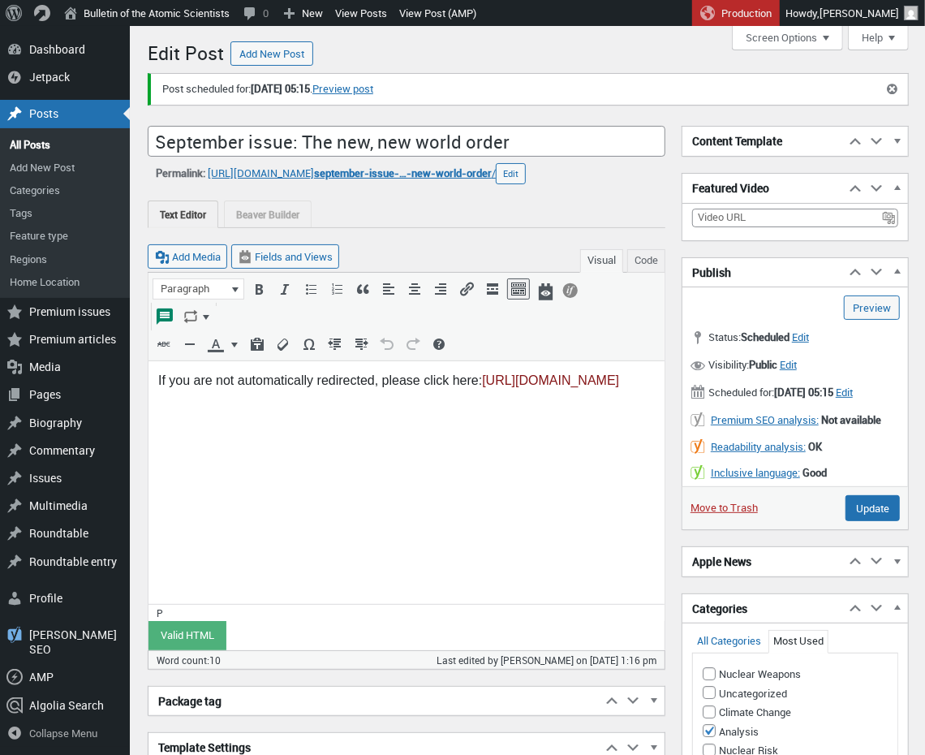
click at [56, 636] on div "Yoast SEO 0 0 notifications" at bounding box center [65, 642] width 130 height 42
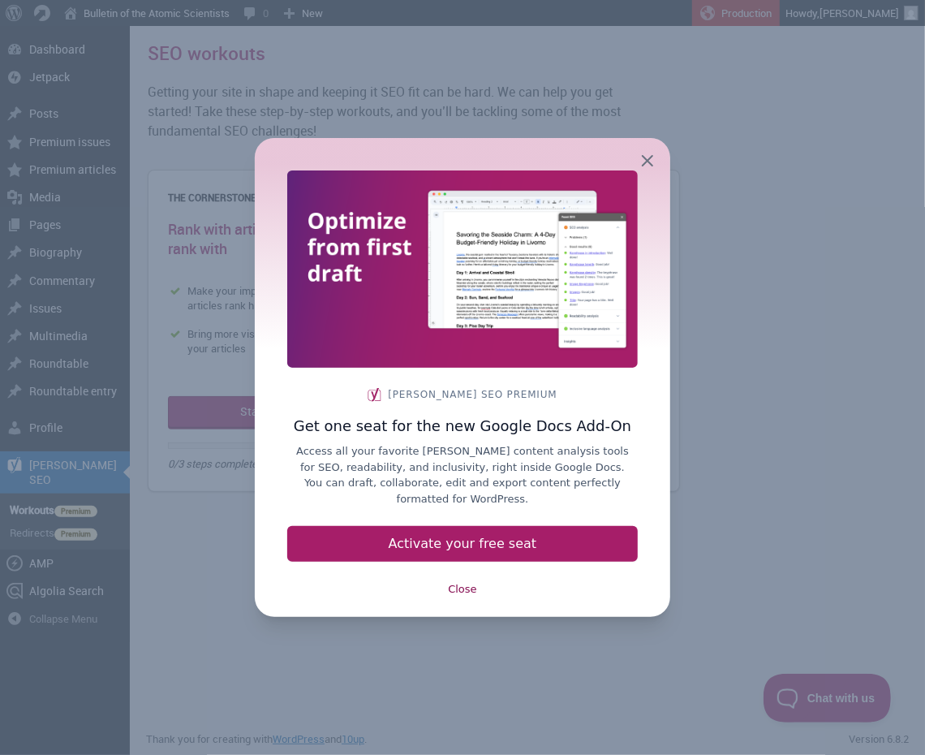
click at [465, 587] on link "Close" at bounding box center [462, 589] width 48 height 29
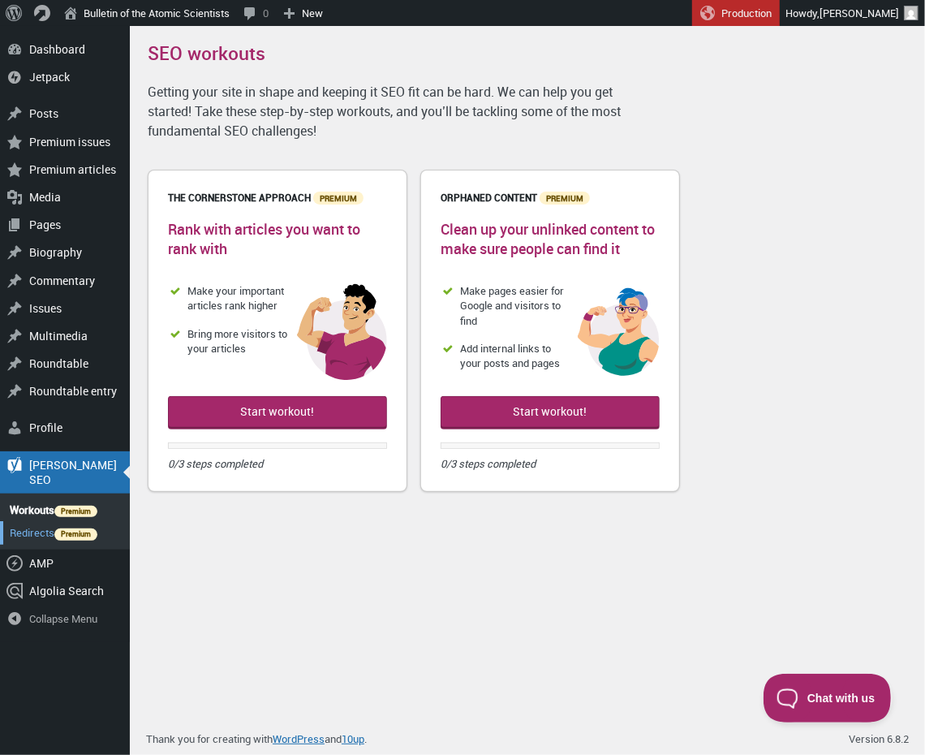
click at [33, 521] on link "Redirects" at bounding box center [65, 532] width 130 height 23
click at [34, 521] on link "Redirects" at bounding box center [65, 532] width 130 height 23
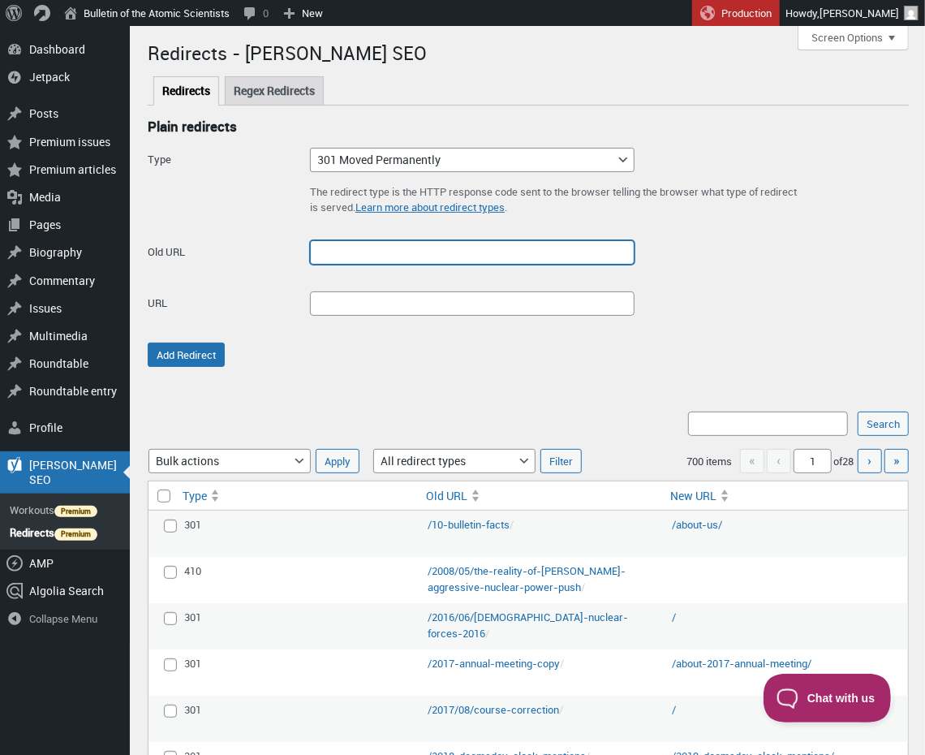
click at [345, 256] on input "Old URL" at bounding box center [472, 252] width 325 height 24
paste input "[URL][DOMAIN_NAME]"
type input "[URL][DOMAIN_NAME]"
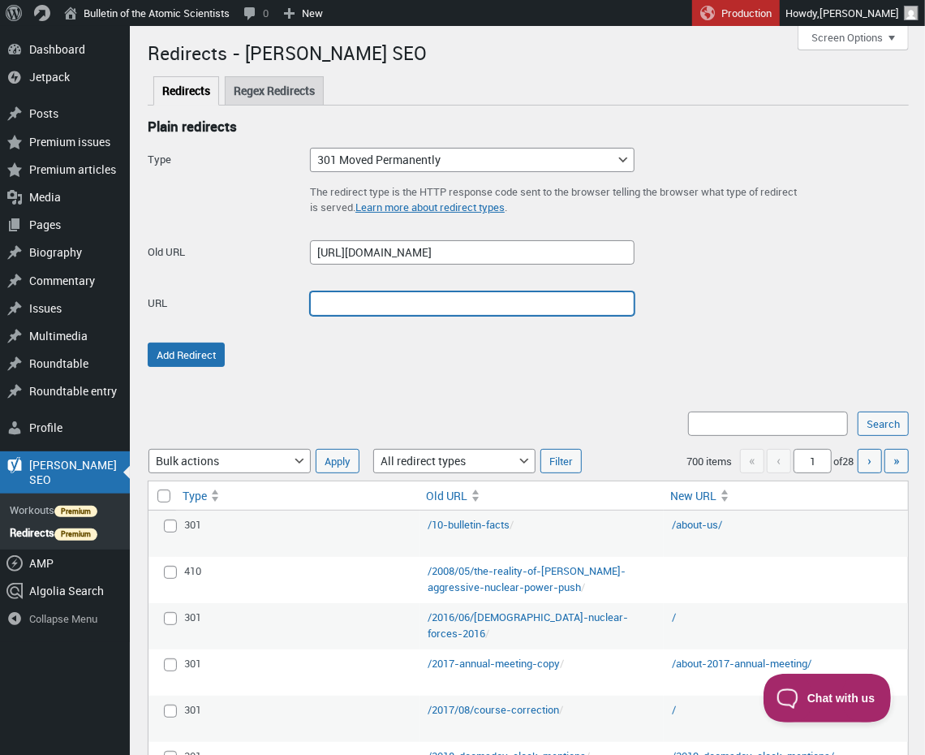
click at [339, 301] on input "URL" at bounding box center [472, 303] width 325 height 24
paste input "[URL][DOMAIN_NAME]"
type input "[URL][DOMAIN_NAME]"
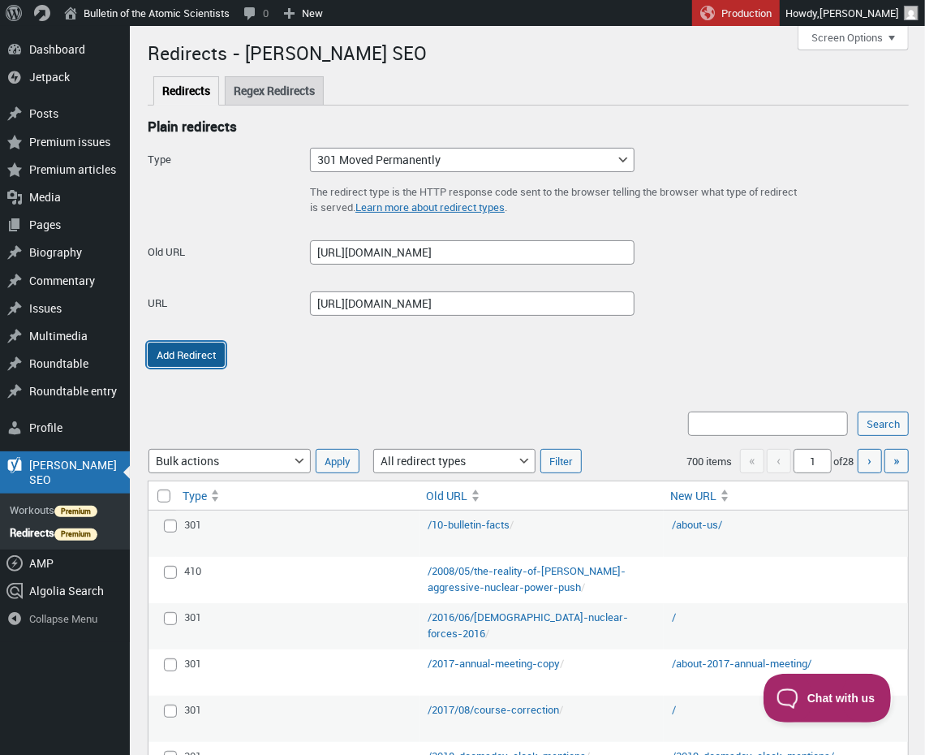
click at [187, 357] on button "Add Redirect" at bounding box center [186, 355] width 77 height 24
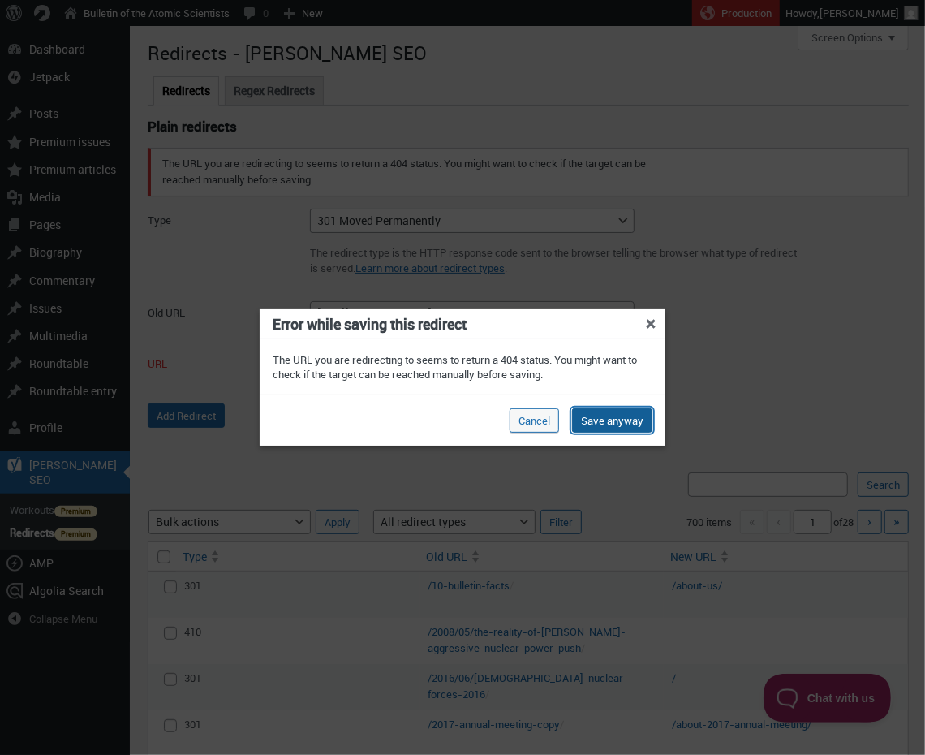
click at [601, 414] on button "Save anyway" at bounding box center [612, 420] width 80 height 24
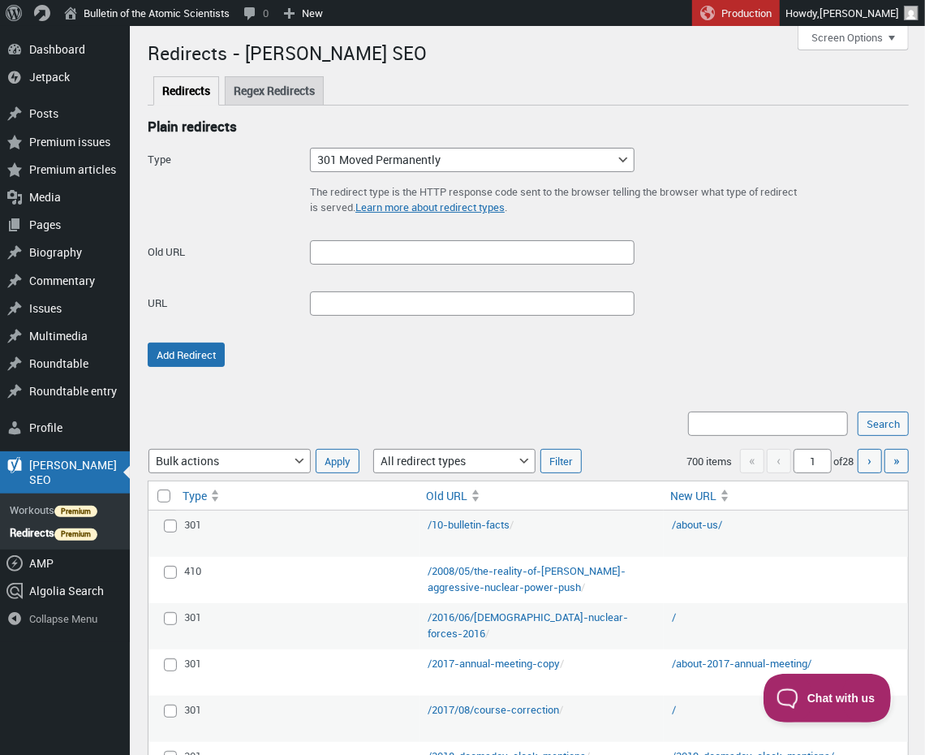
scroll to position [0, 0]
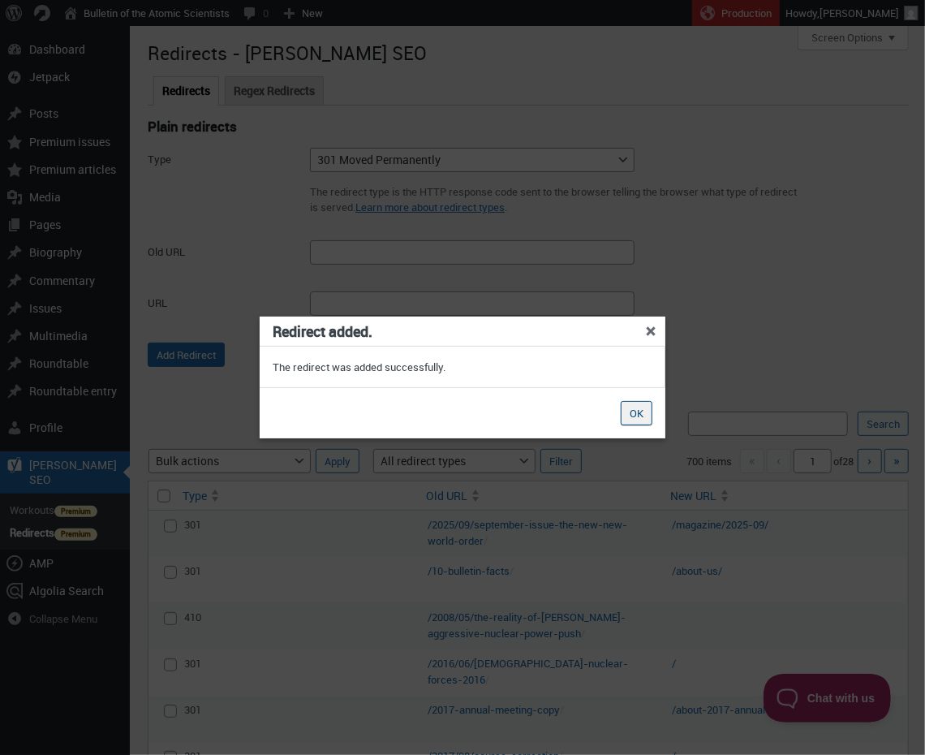
click at [640, 416] on button "OK" at bounding box center [637, 413] width 32 height 24
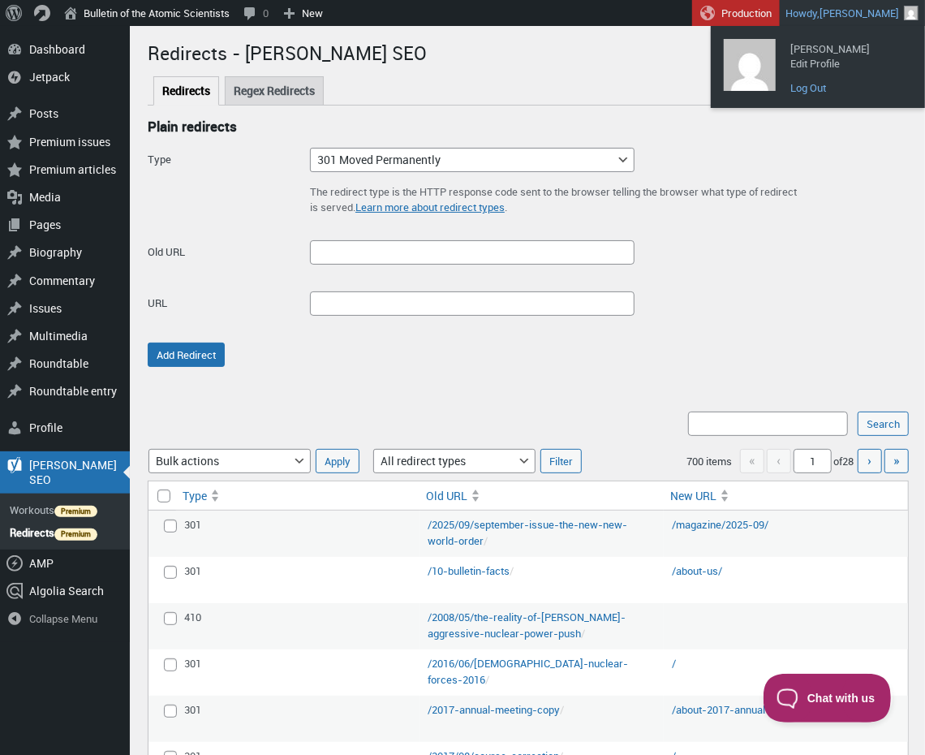
click at [826, 88] on link "Log Out" at bounding box center [848, 87] width 130 height 21
